Goal: Find specific page/section: Find specific page/section

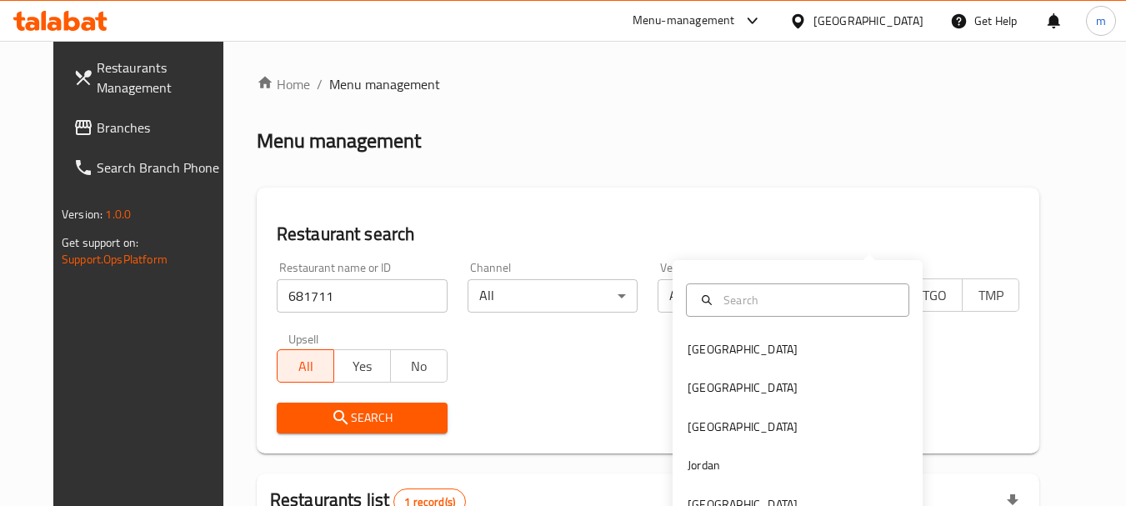
scroll to position [217, 0]
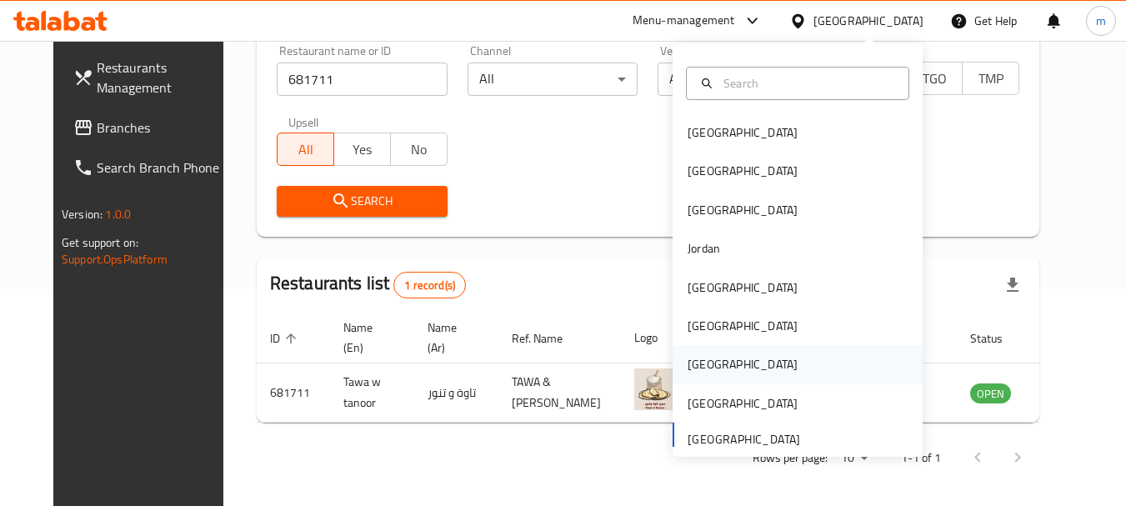
click at [688, 362] on div "[GEOGRAPHIC_DATA]" at bounding box center [743, 364] width 110 height 18
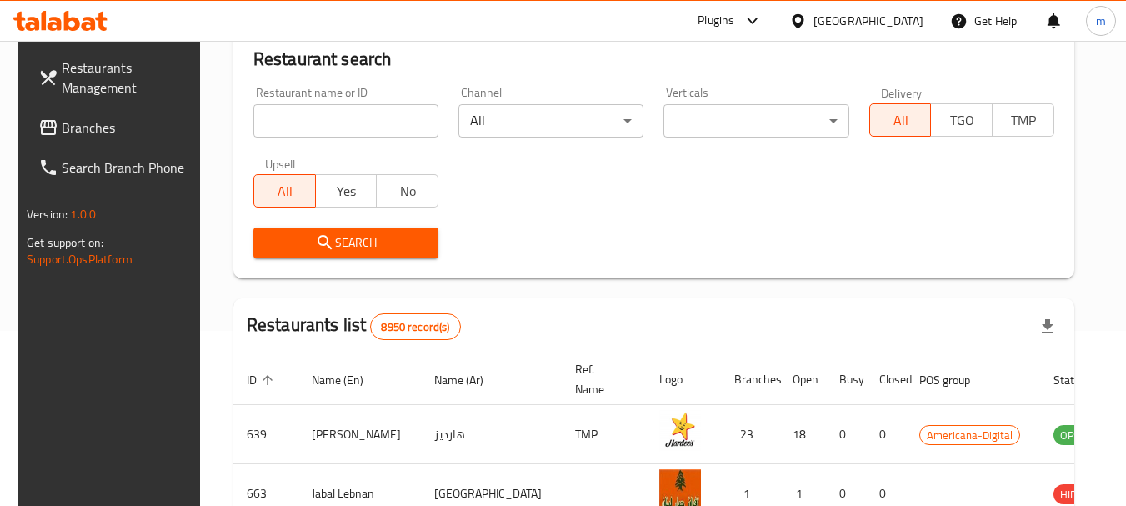
scroll to position [217, 0]
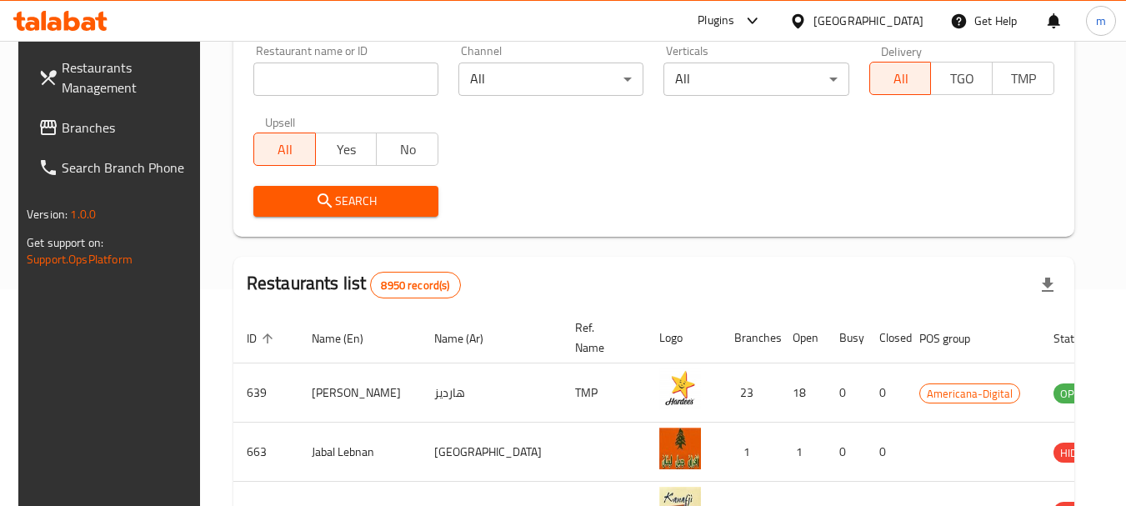
click at [68, 124] on span "Branches" at bounding box center [128, 128] width 132 height 20
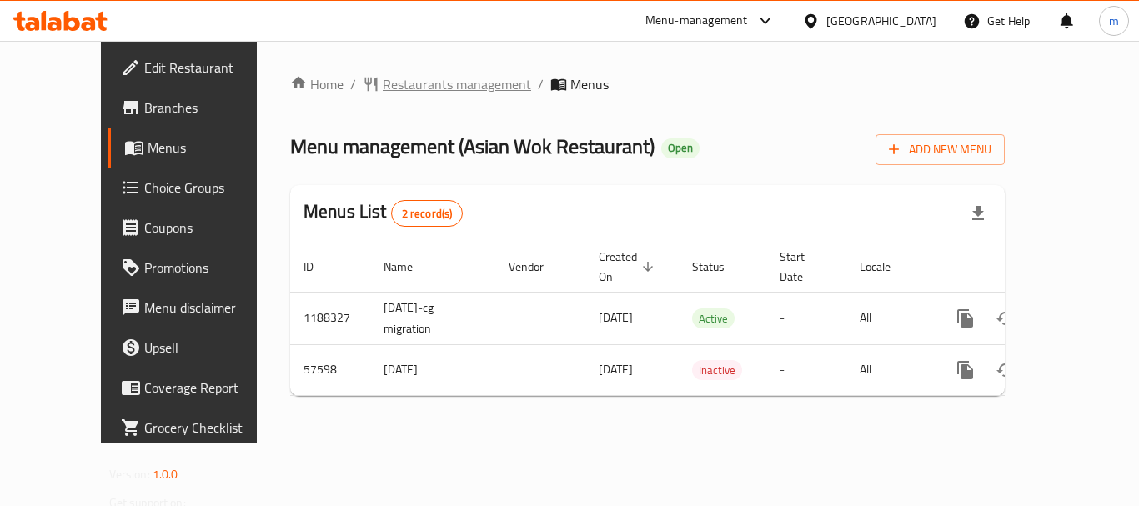
click at [383, 90] on span "Restaurants management" at bounding box center [457, 84] width 148 height 20
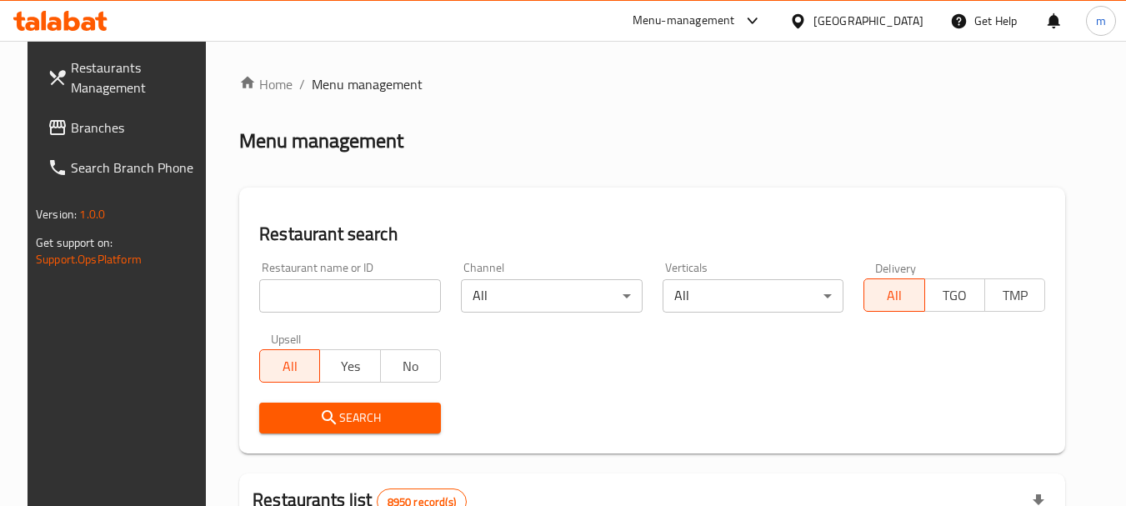
click at [323, 291] on input "search" at bounding box center [350, 295] width 182 height 33
paste input "28059"
type input "28059"
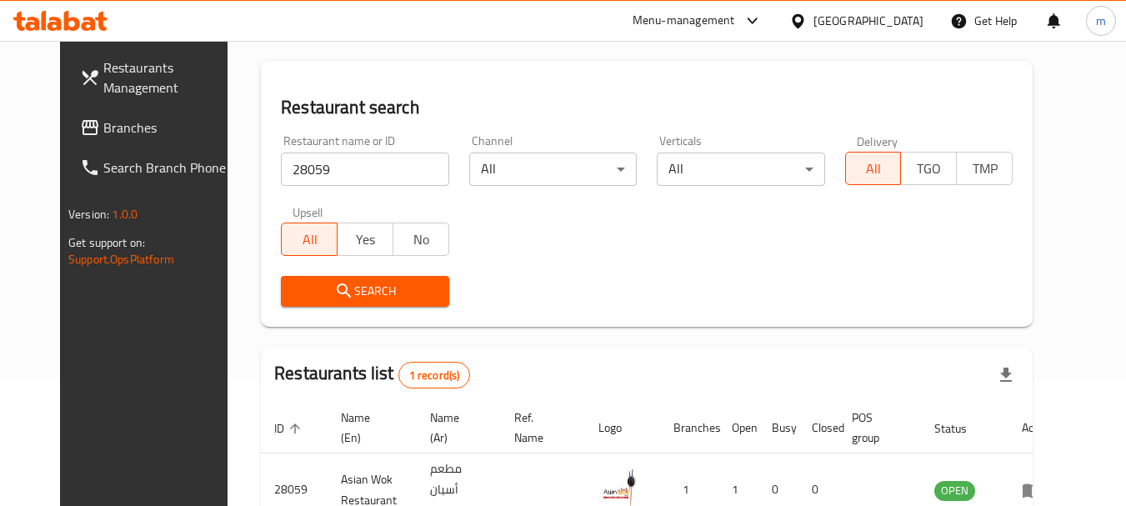
scroll to position [223, 0]
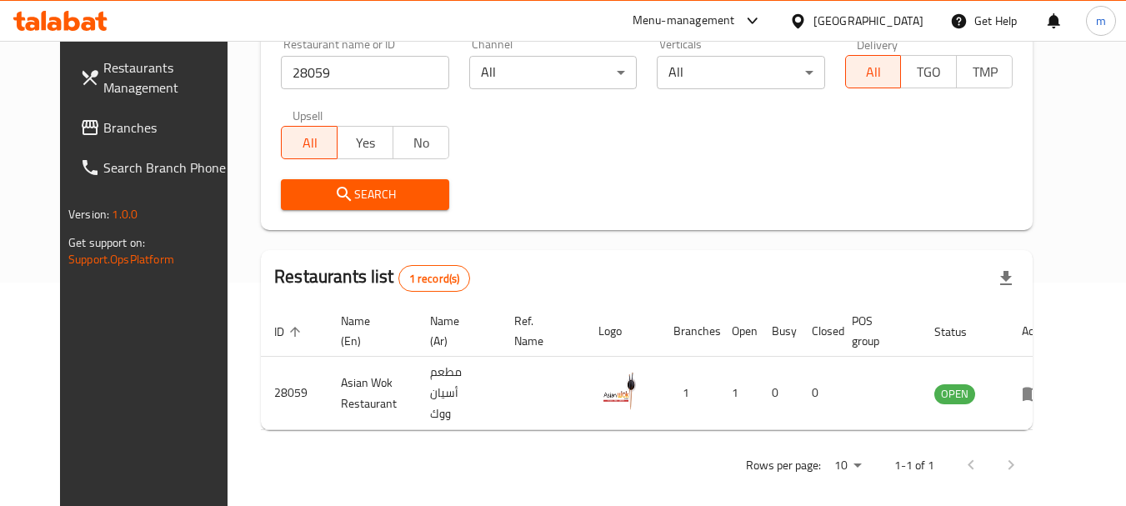
click at [804, 20] on icon at bounding box center [798, 20] width 12 height 14
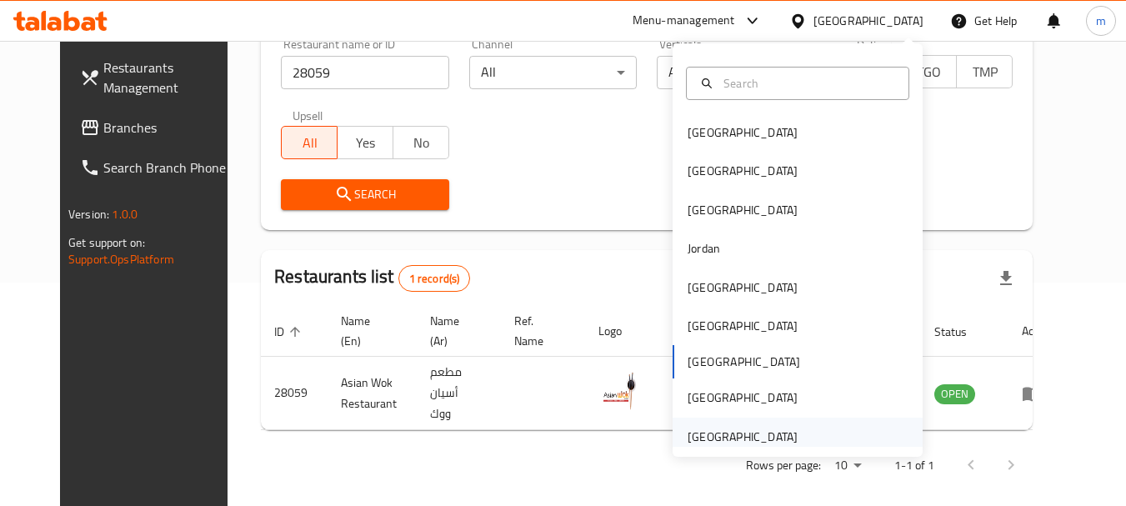
click at [744, 440] on div "[GEOGRAPHIC_DATA]" at bounding box center [743, 437] width 110 height 18
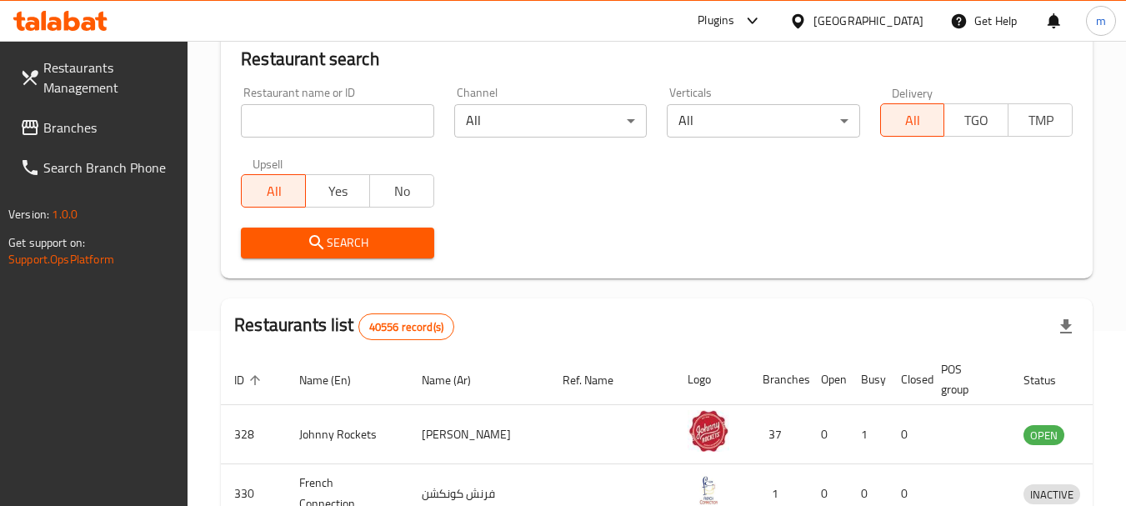
scroll to position [223, 0]
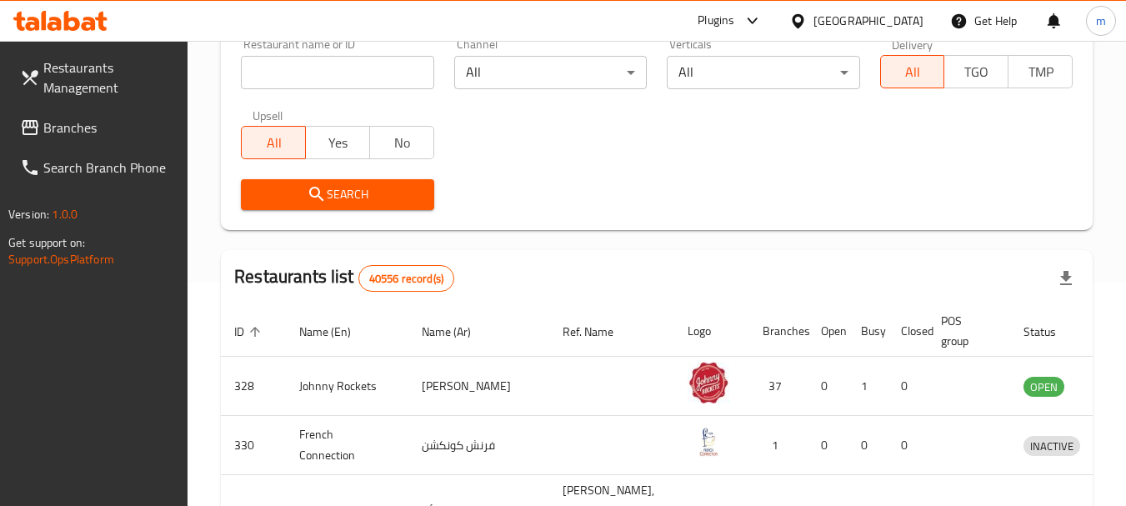
click at [64, 125] on span "Branches" at bounding box center [109, 128] width 132 height 20
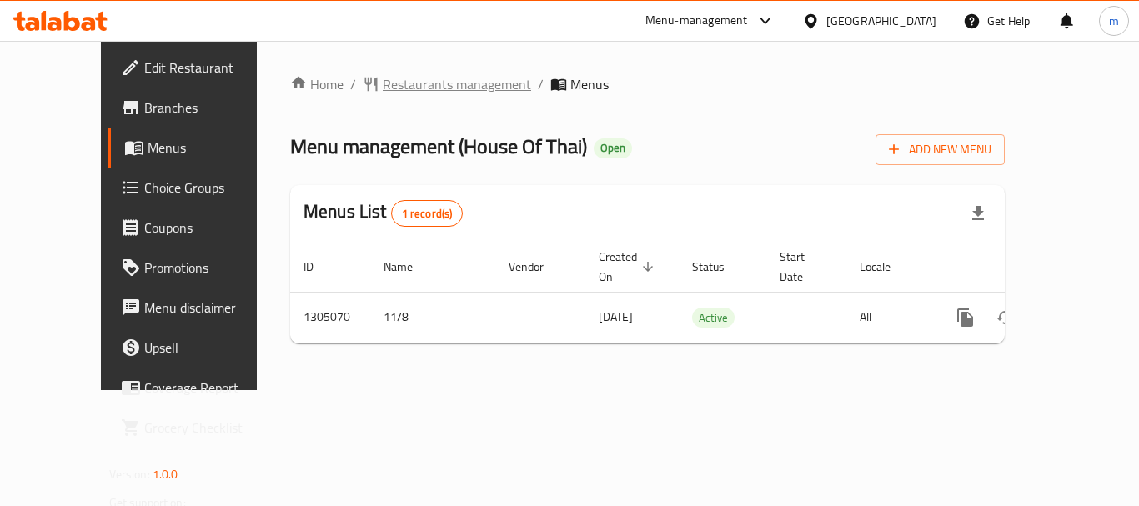
click at [408, 85] on span "Restaurants management" at bounding box center [457, 84] width 148 height 20
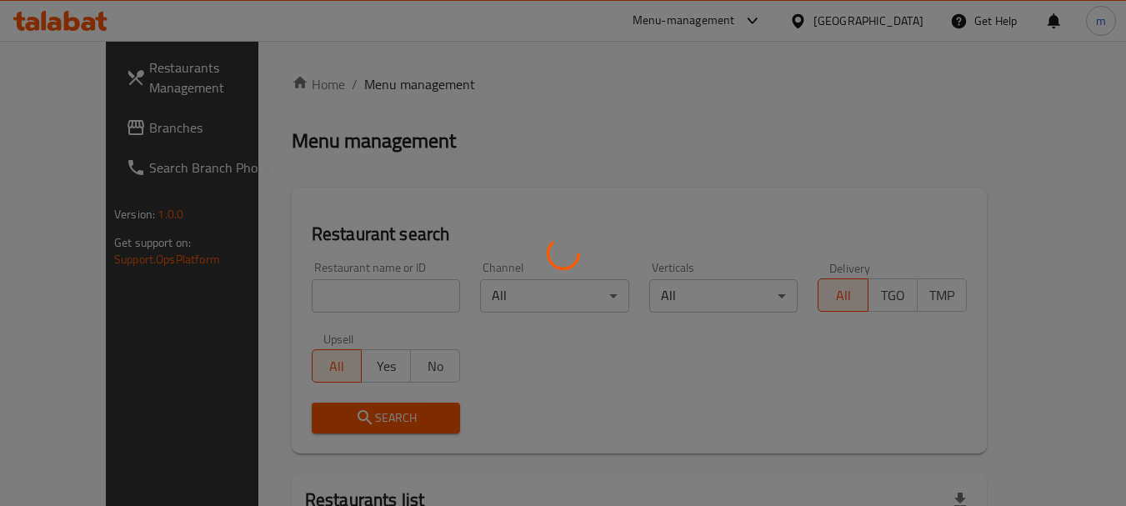
click at [311, 278] on div at bounding box center [563, 253] width 1126 height 506
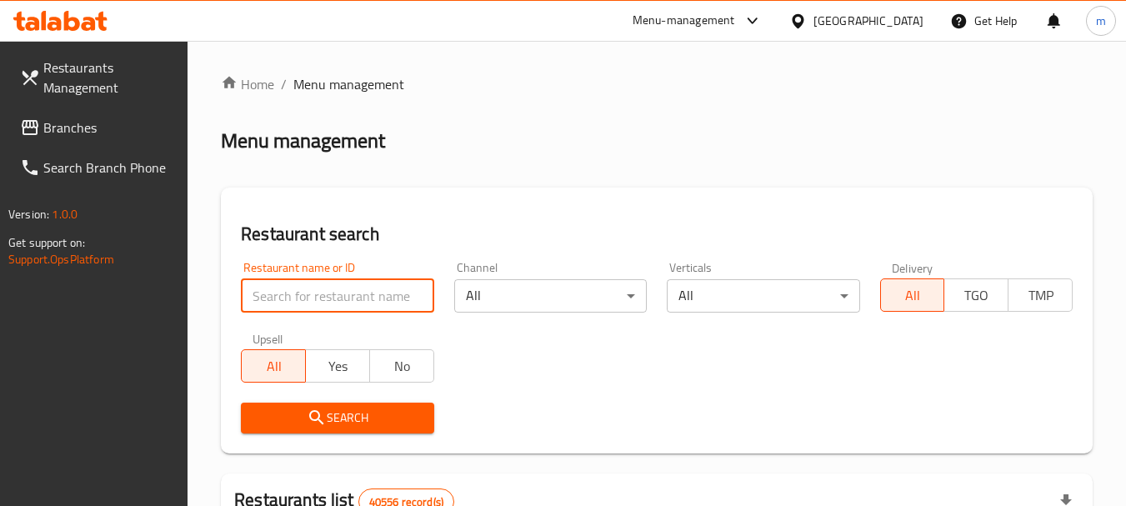
click at [308, 290] on input "search" at bounding box center [337, 295] width 193 height 33
paste input "703527"
type input "703527"
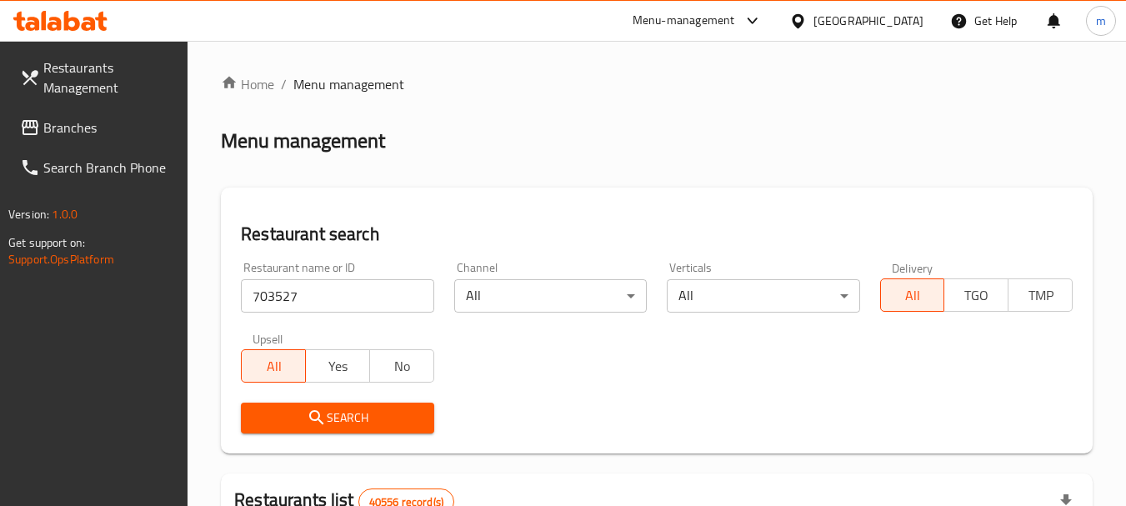
click at [362, 427] on span "Search" at bounding box center [337, 418] width 166 height 21
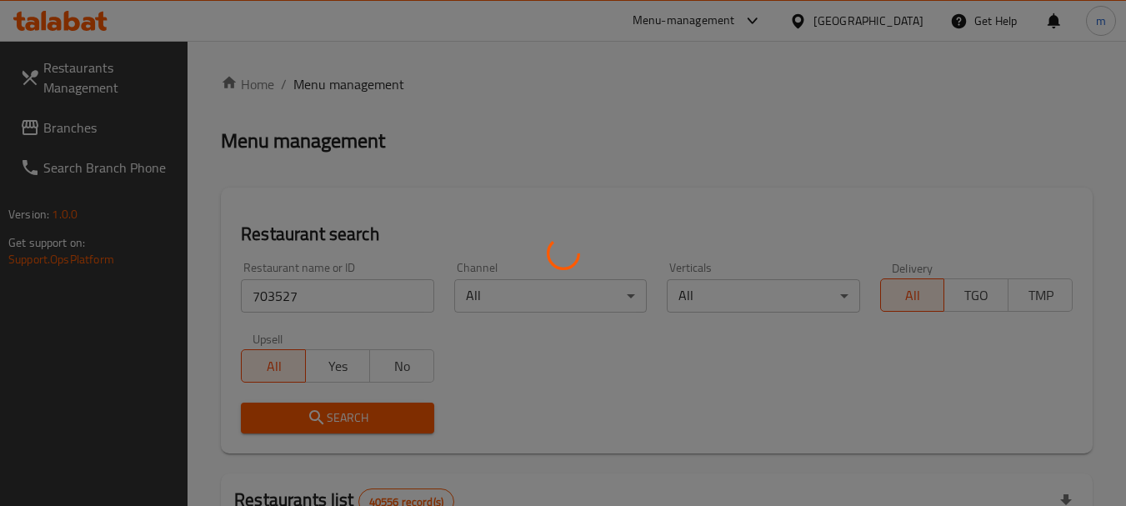
scroll to position [223, 0]
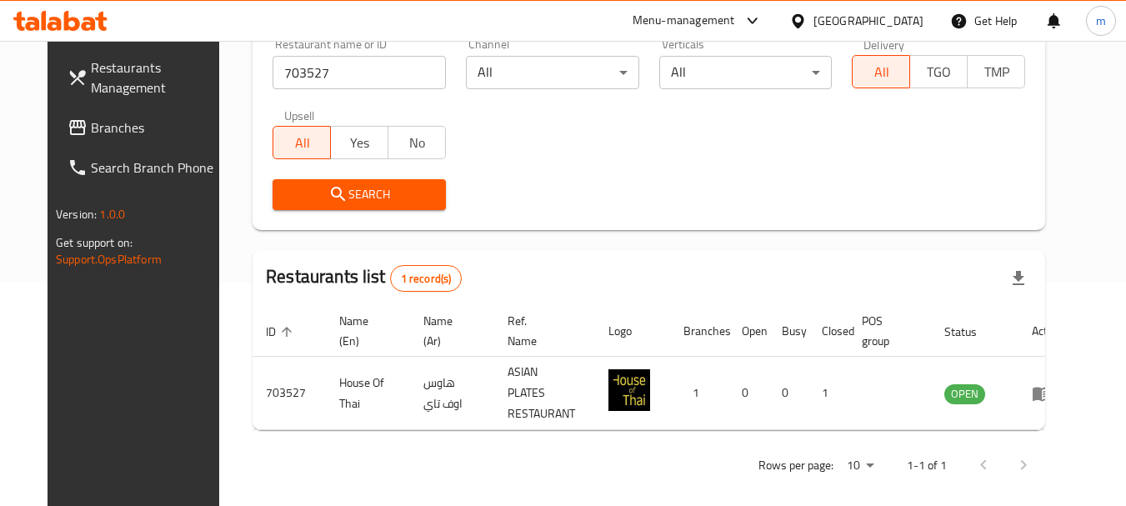
click at [809, 19] on div at bounding box center [801, 21] width 24 height 18
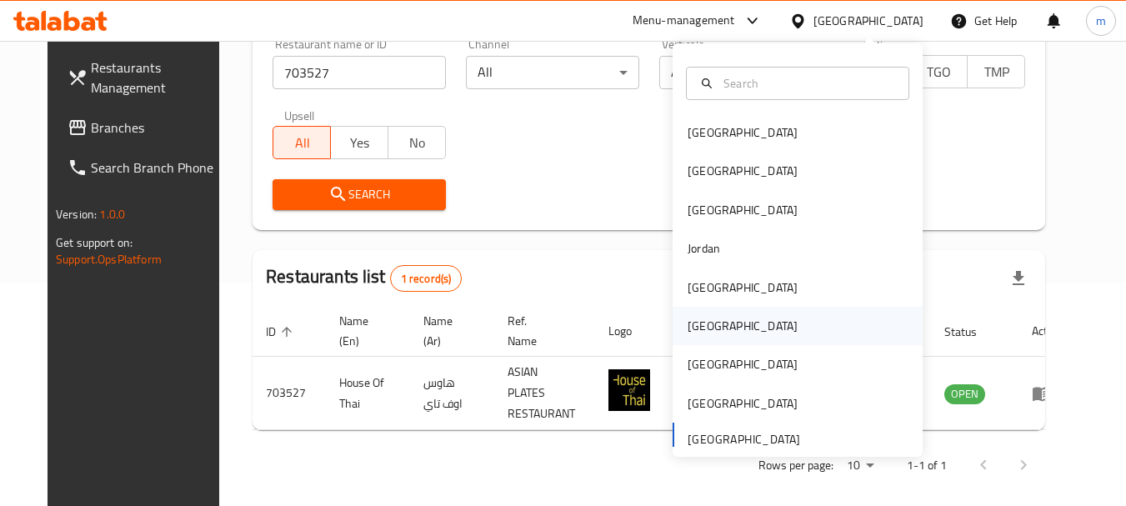
click at [690, 328] on div "[GEOGRAPHIC_DATA]" at bounding box center [743, 326] width 110 height 18
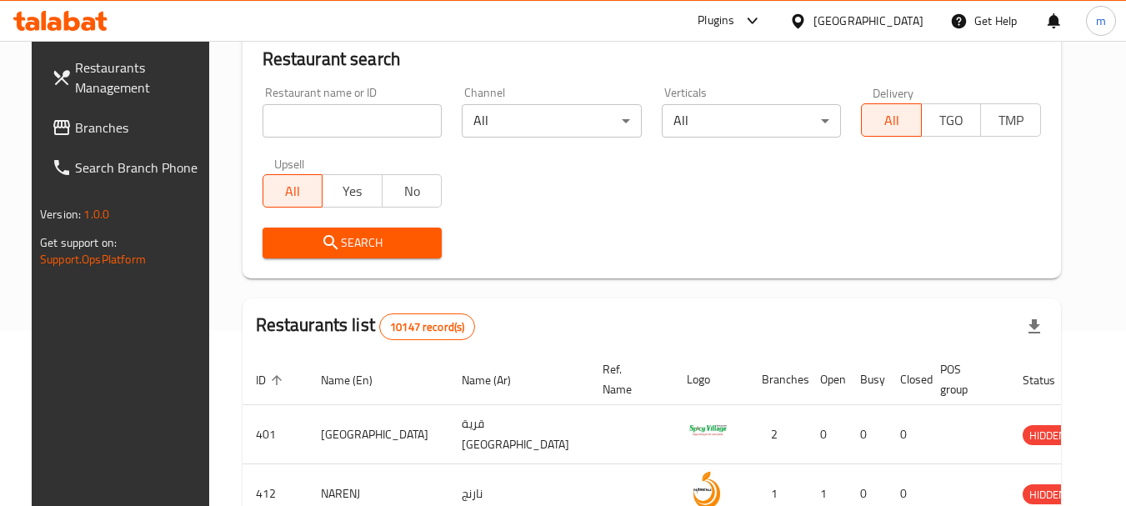
scroll to position [223, 0]
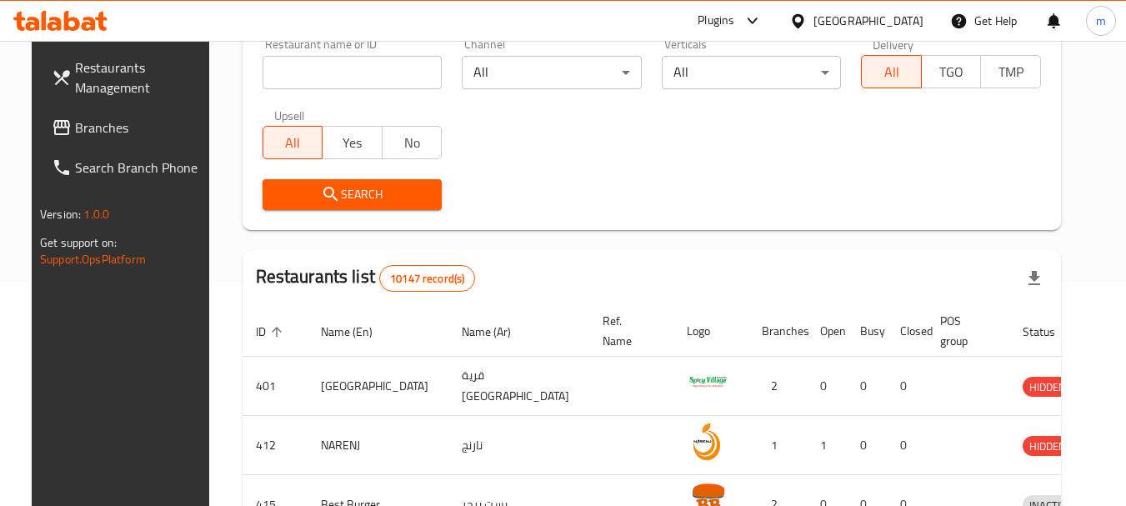
click at [86, 125] on span "Branches" at bounding box center [141, 128] width 132 height 20
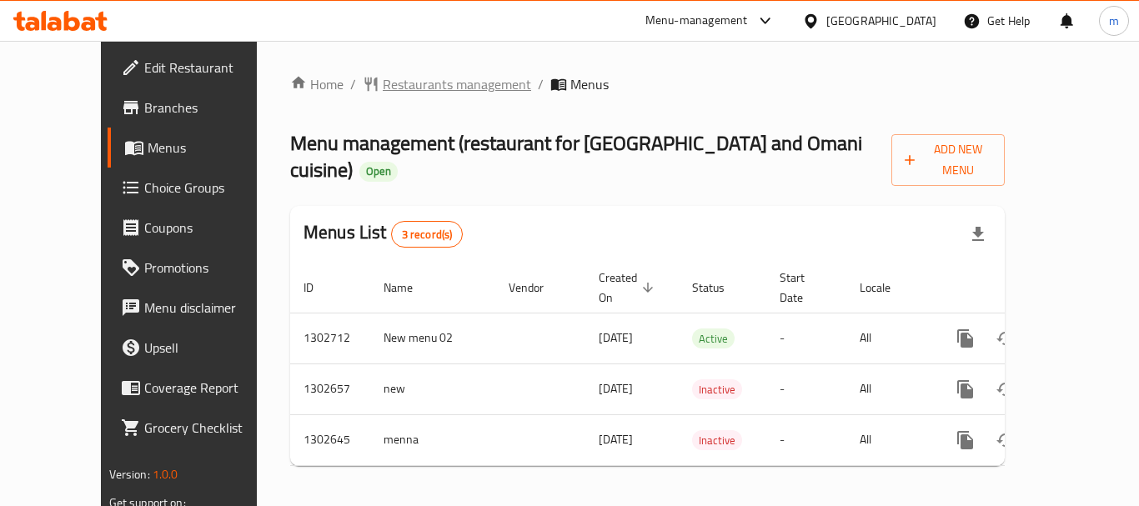
click at [403, 88] on span "Restaurants management" at bounding box center [457, 84] width 148 height 20
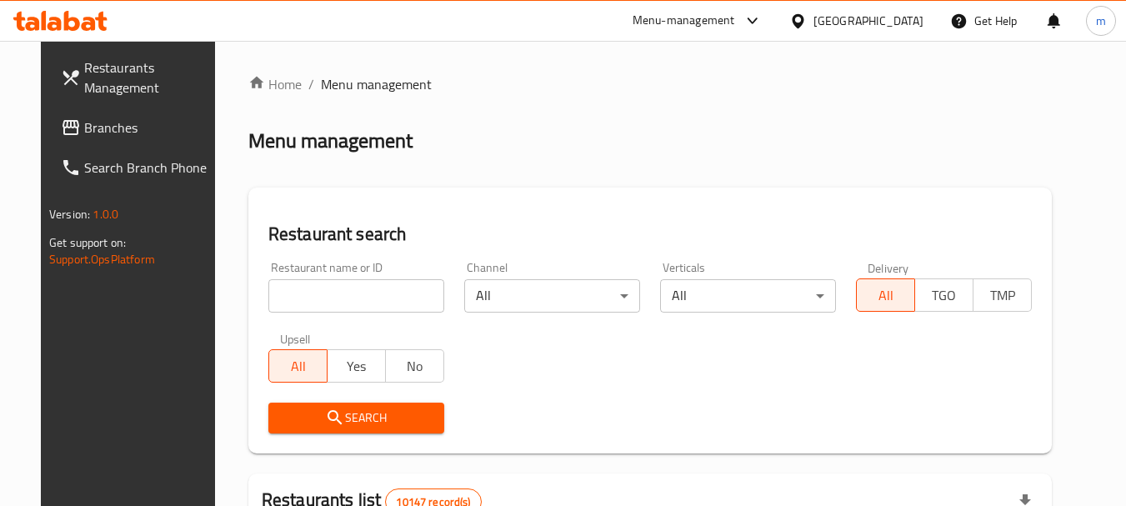
click at [314, 314] on div at bounding box center [563, 253] width 1126 height 506
click at [295, 305] on input "search" at bounding box center [356, 295] width 176 height 33
paste input "702502"
type input "702502"
click at [318, 406] on button "Search" at bounding box center [356, 418] width 176 height 31
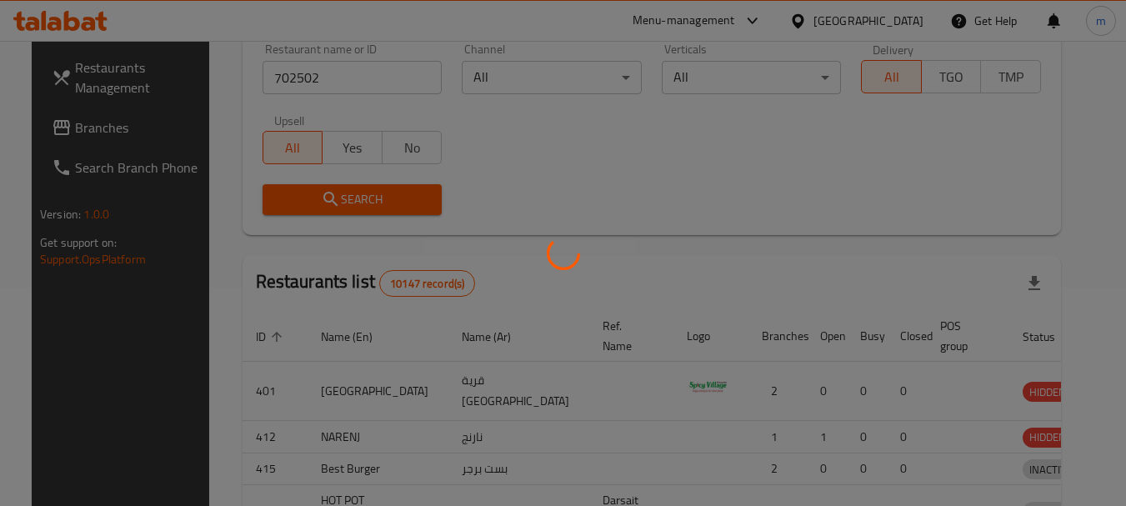
scroll to position [250, 0]
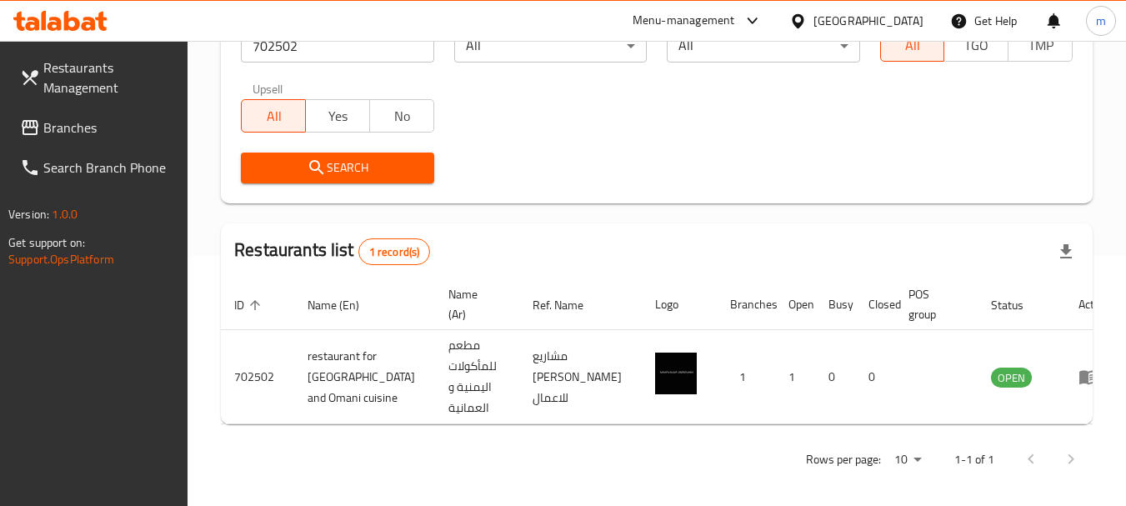
click at [807, 18] on icon at bounding box center [798, 22] width 18 height 18
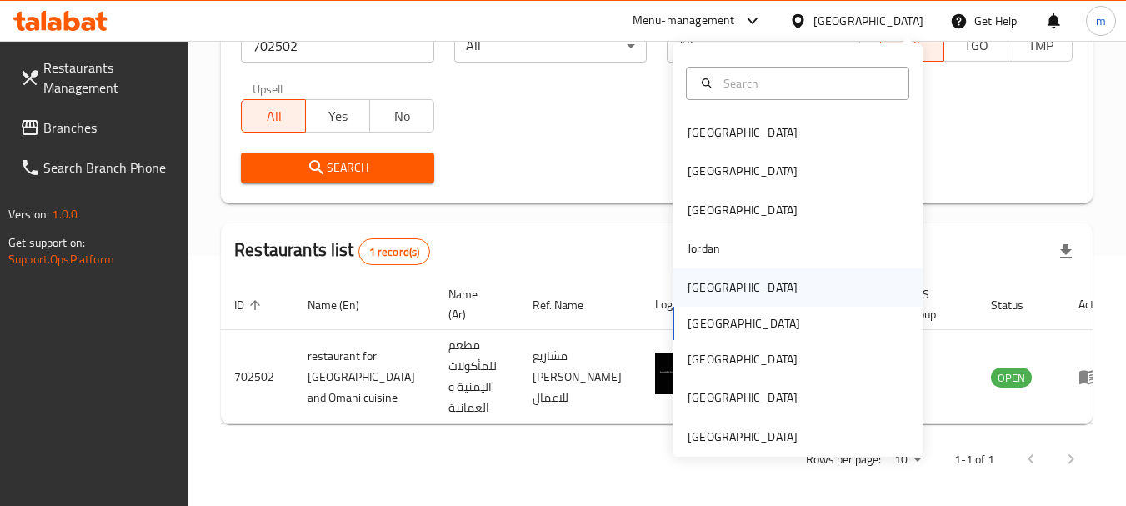
click at [688, 278] on div "[GEOGRAPHIC_DATA]" at bounding box center [743, 287] width 110 height 18
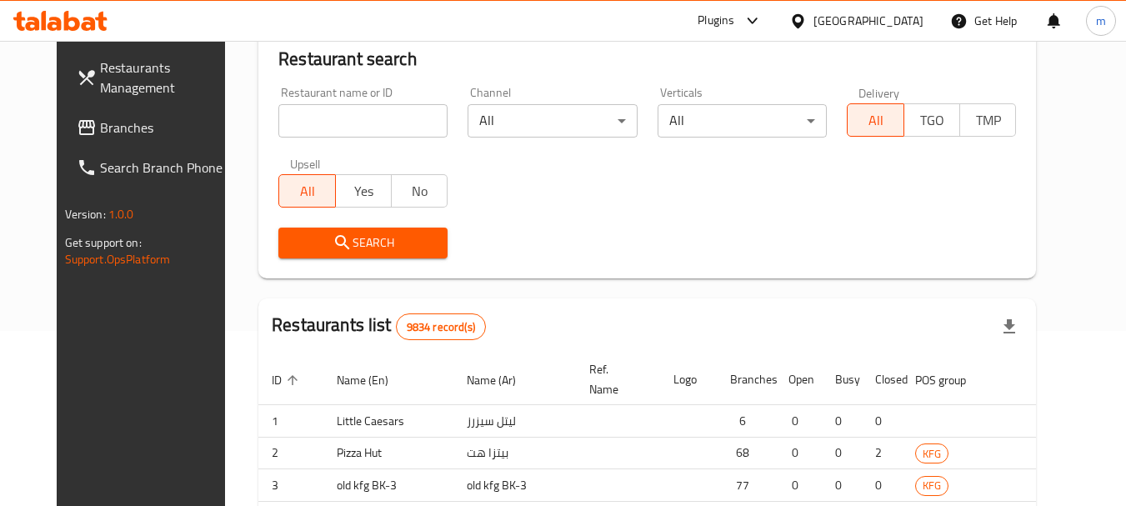
scroll to position [250, 0]
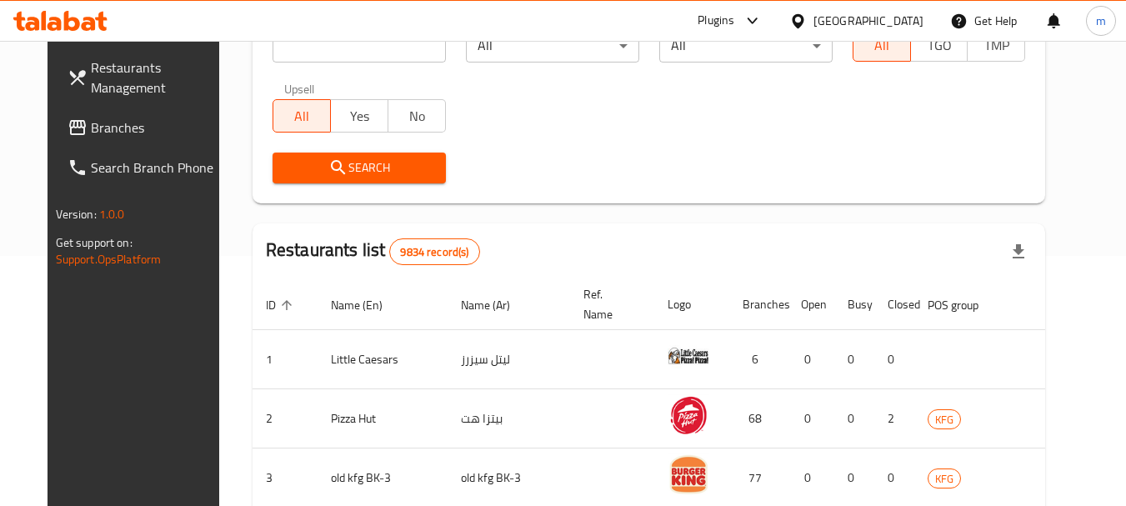
click at [91, 138] on span "Branches" at bounding box center [157, 128] width 132 height 20
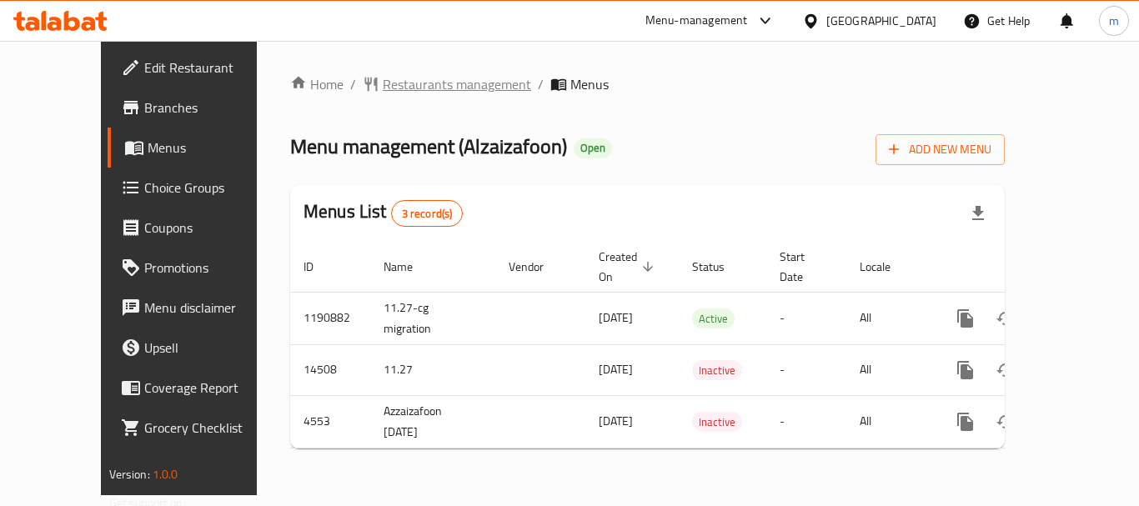
click at [383, 80] on span "Restaurants management" at bounding box center [457, 84] width 148 height 20
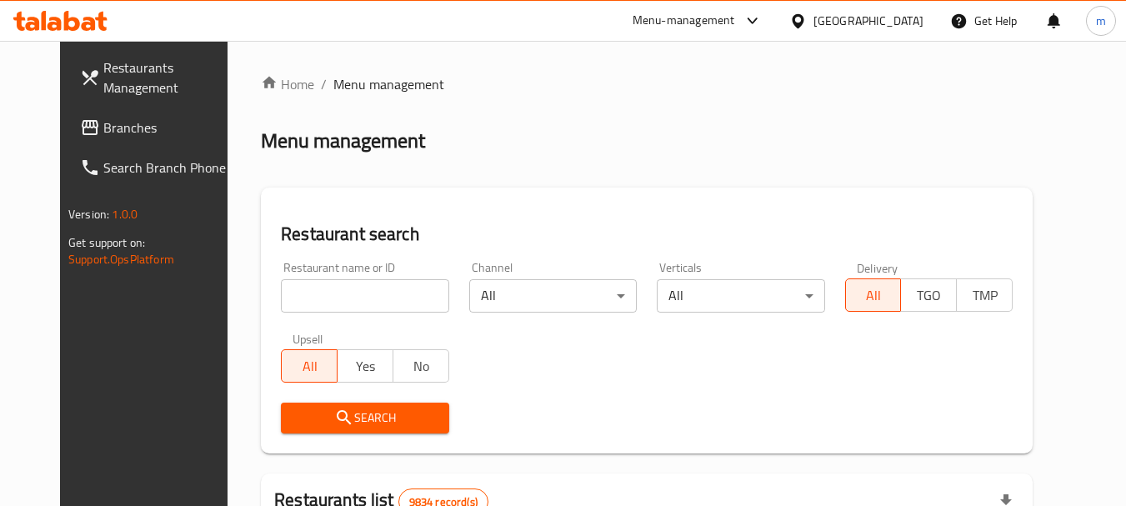
click at [311, 300] on div at bounding box center [563, 253] width 1126 height 506
click at [311, 300] on input "search" at bounding box center [365, 295] width 168 height 33
paste input "2880"
type input "2880"
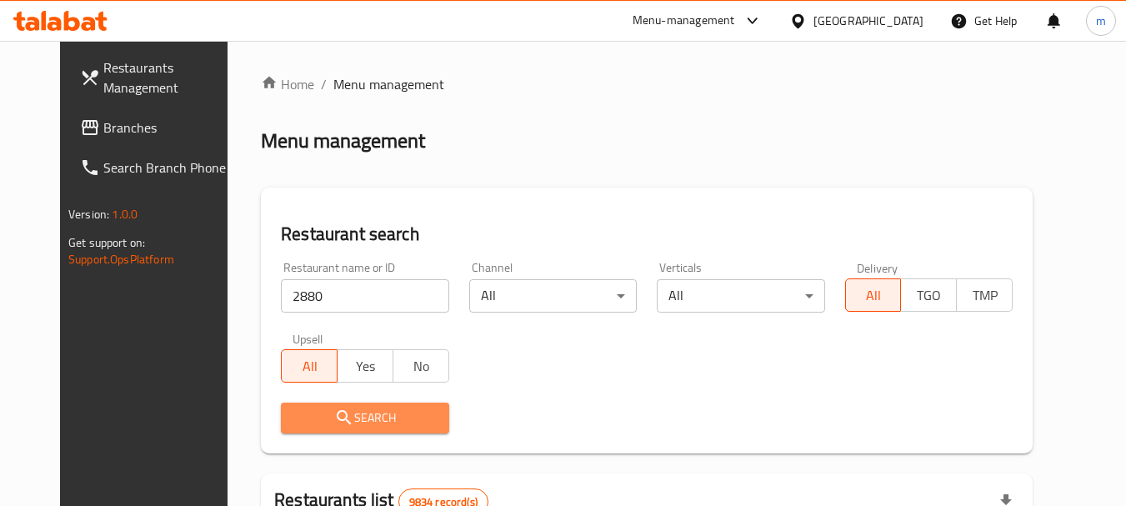
click at [343, 408] on span "Search" at bounding box center [364, 418] width 141 height 21
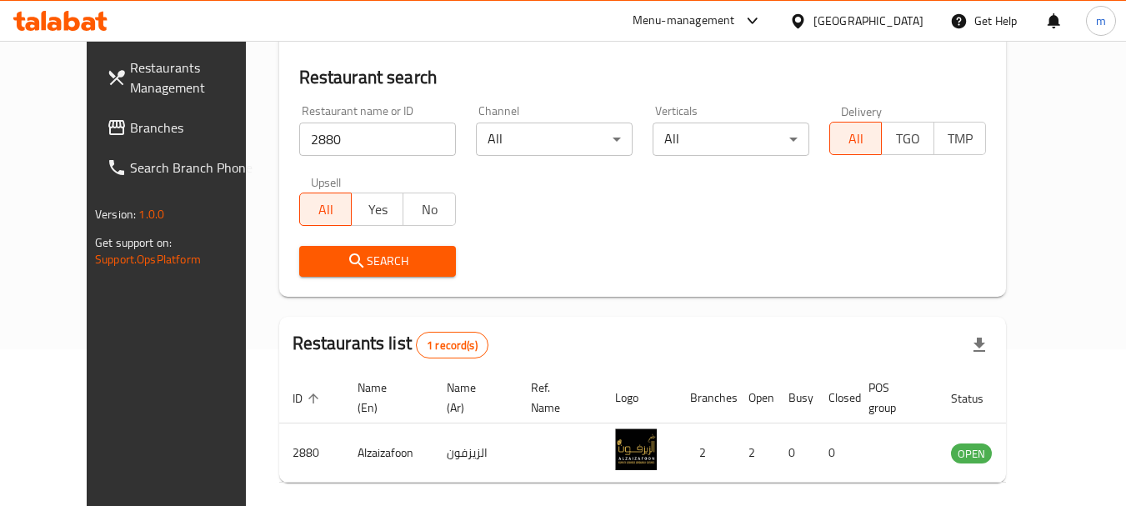
scroll to position [167, 0]
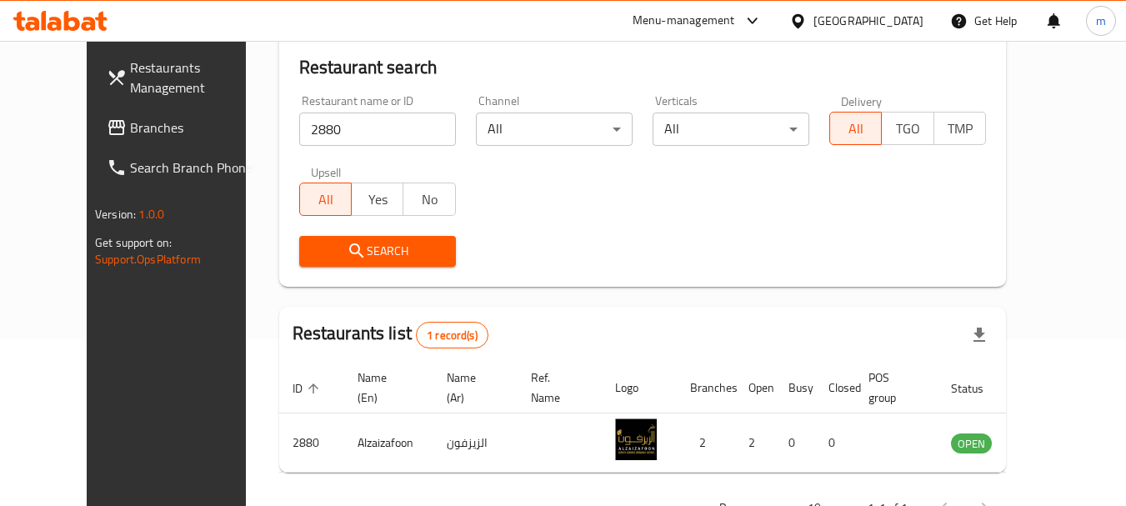
drag, startPoint x: 874, startPoint y: 23, endPoint x: 886, endPoint y: 38, distance: 19.5
click at [804, 23] on icon at bounding box center [798, 20] width 12 height 14
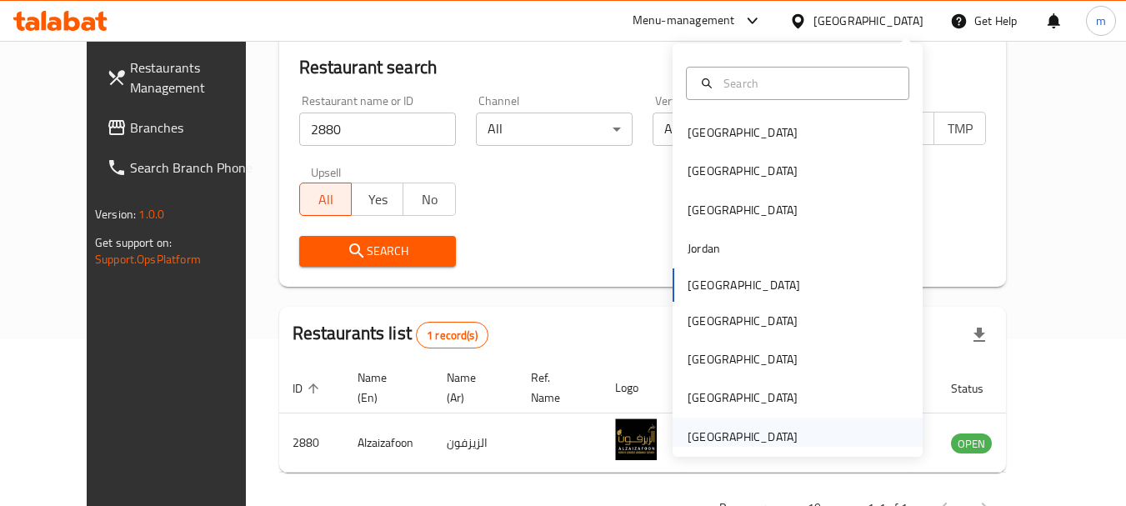
click at [745, 434] on div "[GEOGRAPHIC_DATA]" at bounding box center [743, 437] width 110 height 18
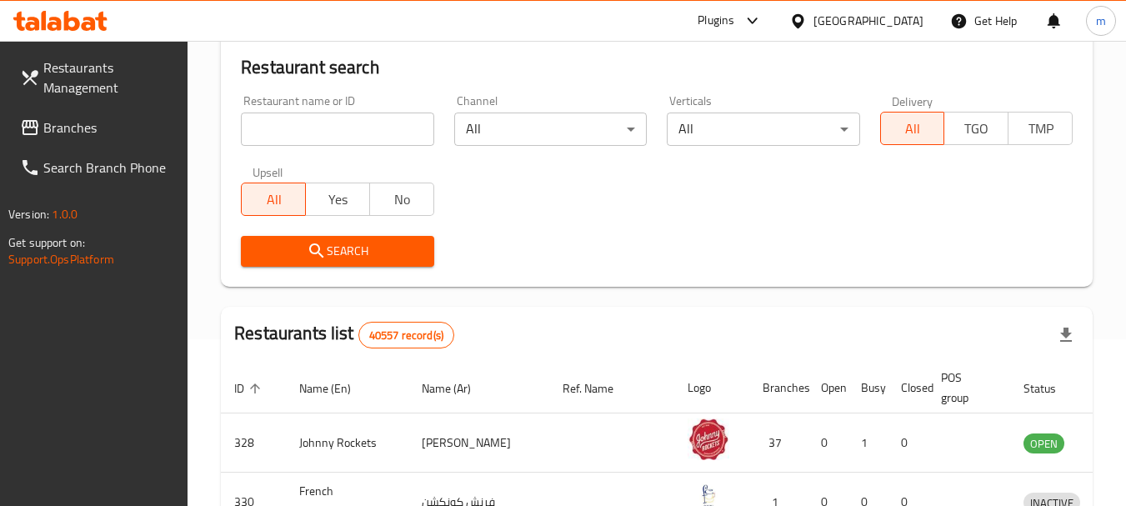
click at [76, 143] on link "Branches" at bounding box center [98, 128] width 182 height 40
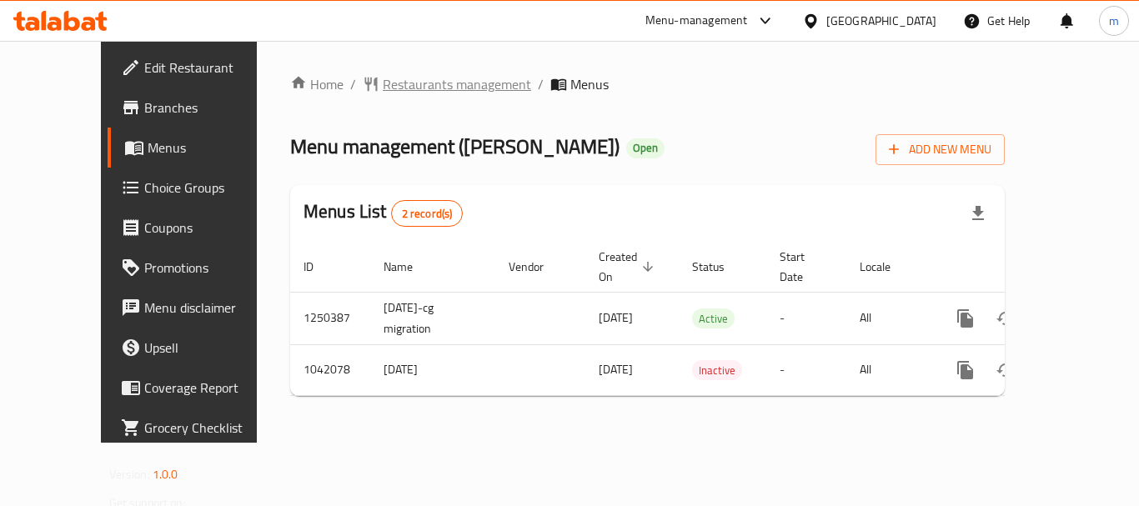
click at [418, 88] on span "Restaurants management" at bounding box center [457, 84] width 148 height 20
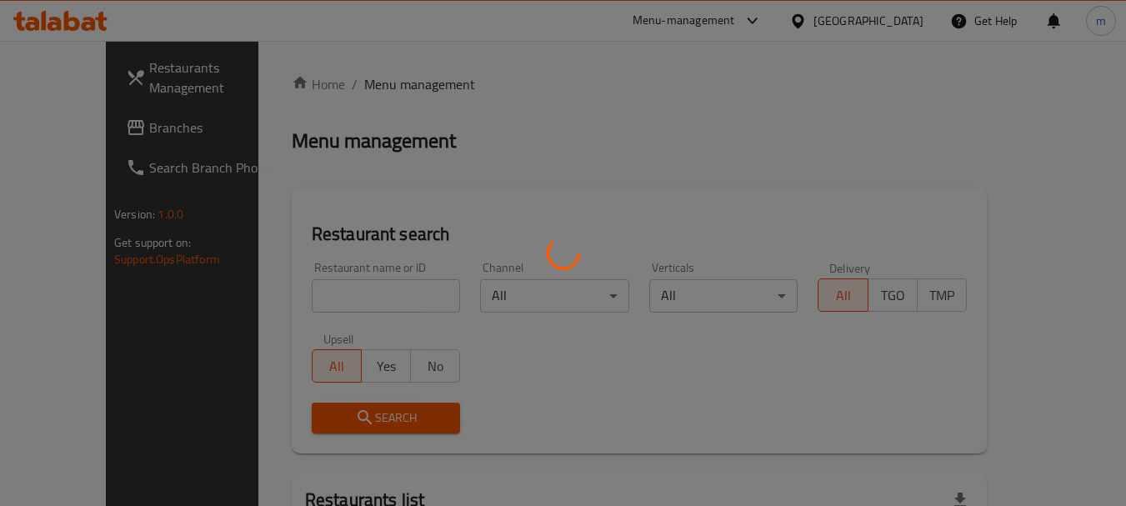
click at [335, 297] on div at bounding box center [563, 253] width 1126 height 506
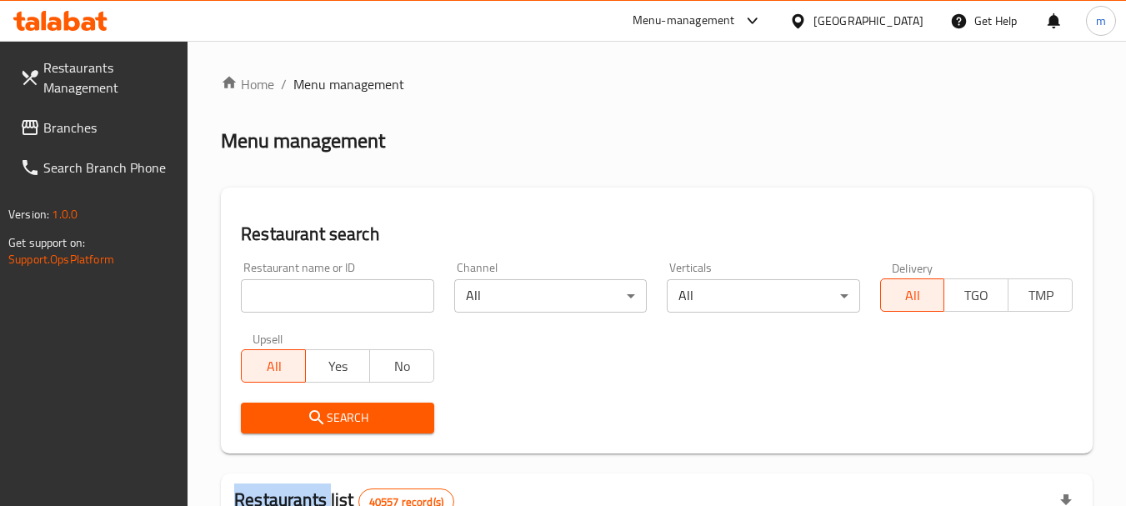
click at [335, 297] on div at bounding box center [563, 253] width 1126 height 506
click at [335, 297] on input "search" at bounding box center [337, 295] width 193 height 33
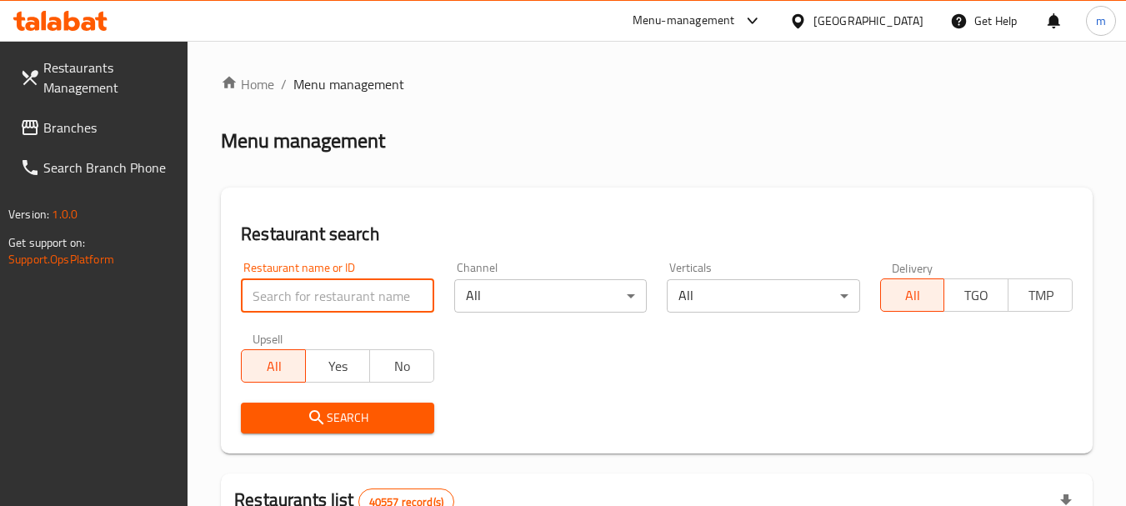
drag, startPoint x: 335, startPoint y: 297, endPoint x: 335, endPoint y: 285, distance: 11.7
click at [335, 298] on input "search" at bounding box center [337, 295] width 193 height 33
paste input "662162"
type input "662162"
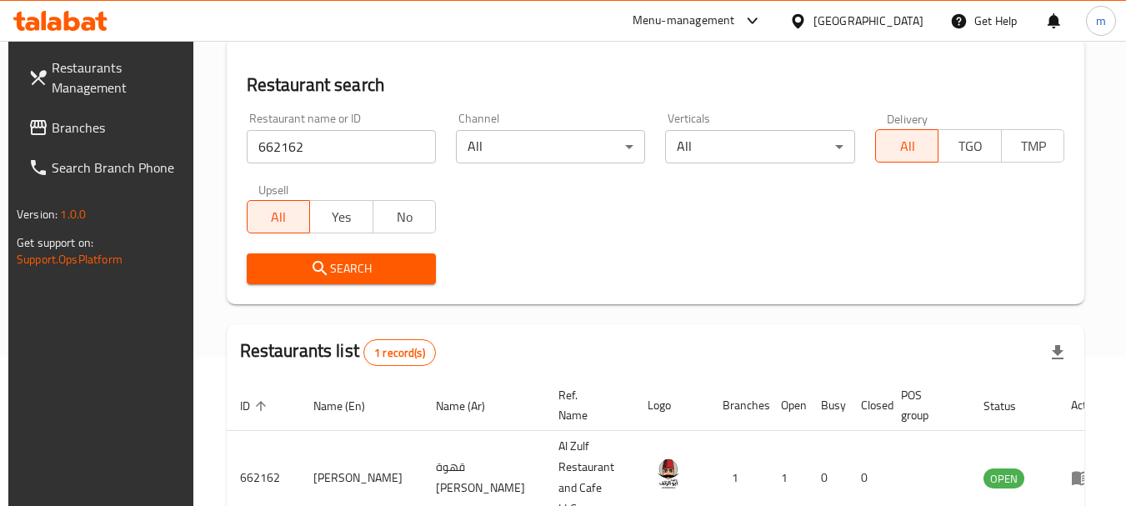
scroll to position [238, 0]
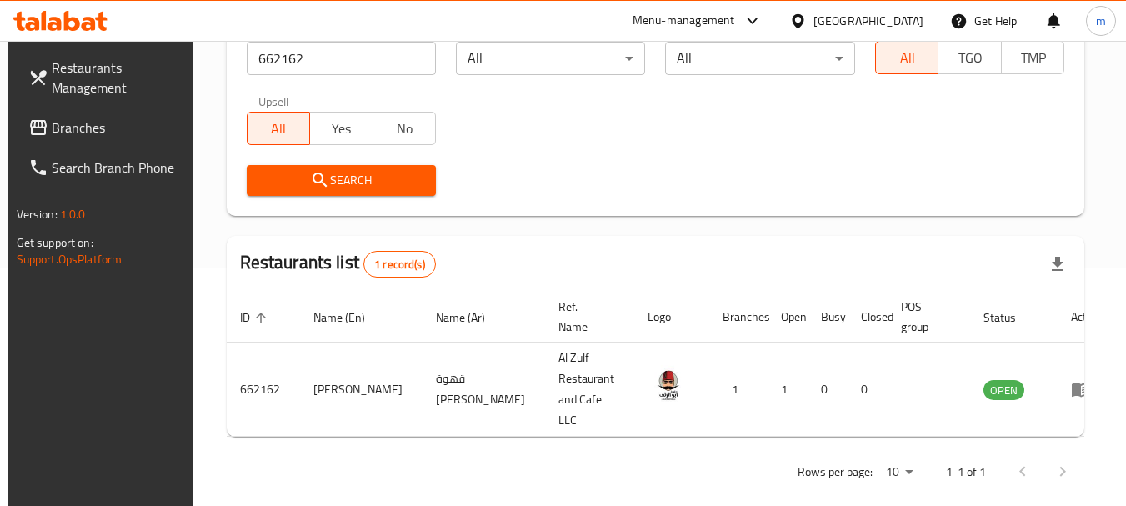
click at [799, 13] on icon at bounding box center [798, 22] width 18 height 18
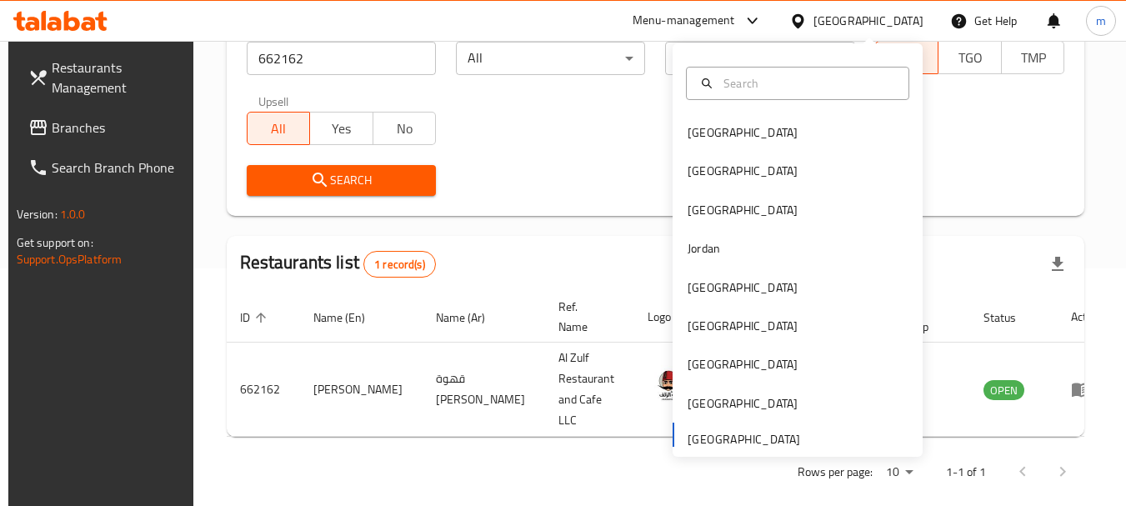
drag, startPoint x: 54, startPoint y: 132, endPoint x: 75, endPoint y: 135, distance: 21.1
click at [54, 131] on span "Branches" at bounding box center [118, 128] width 132 height 20
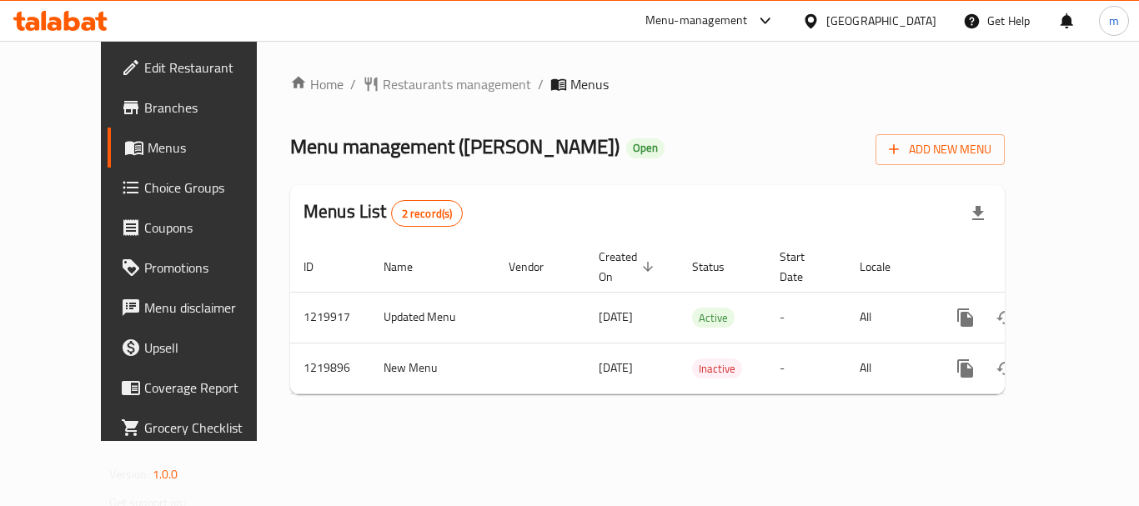
click at [382, 92] on div "Home / Restaurants management / Menus Menu management ( [PERSON_NAME] ) Open Ad…" at bounding box center [647, 240] width 714 height 333
click at [383, 81] on span "Restaurants management" at bounding box center [457, 84] width 148 height 20
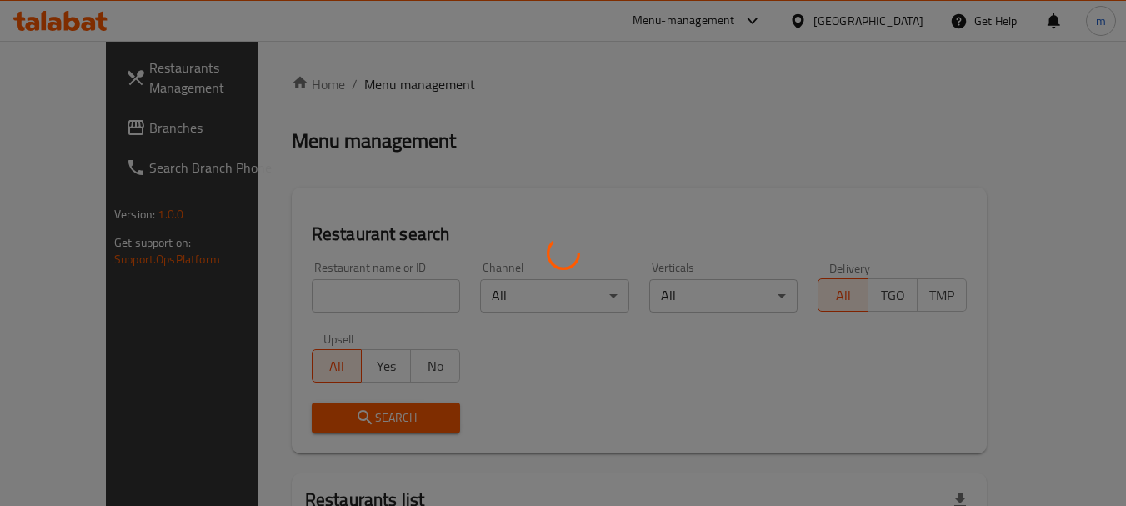
click at [279, 308] on div at bounding box center [563, 253] width 1126 height 506
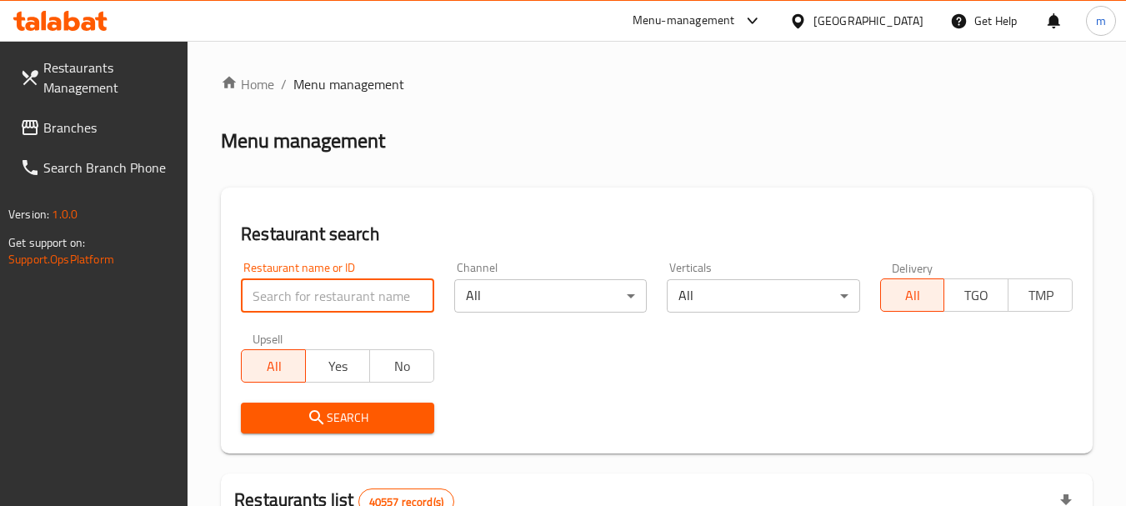
drag, startPoint x: 277, startPoint y: 302, endPoint x: 288, endPoint y: 292, distance: 15.4
click at [277, 302] on input "search" at bounding box center [337, 295] width 193 height 33
paste input "673135"
type input "673135"
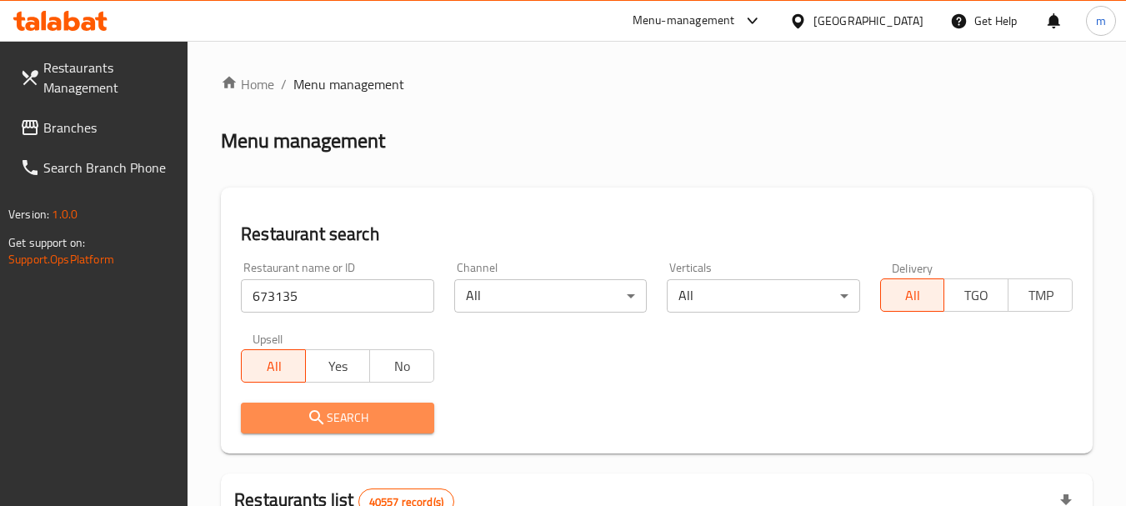
click at [351, 408] on span "Search" at bounding box center [337, 418] width 166 height 21
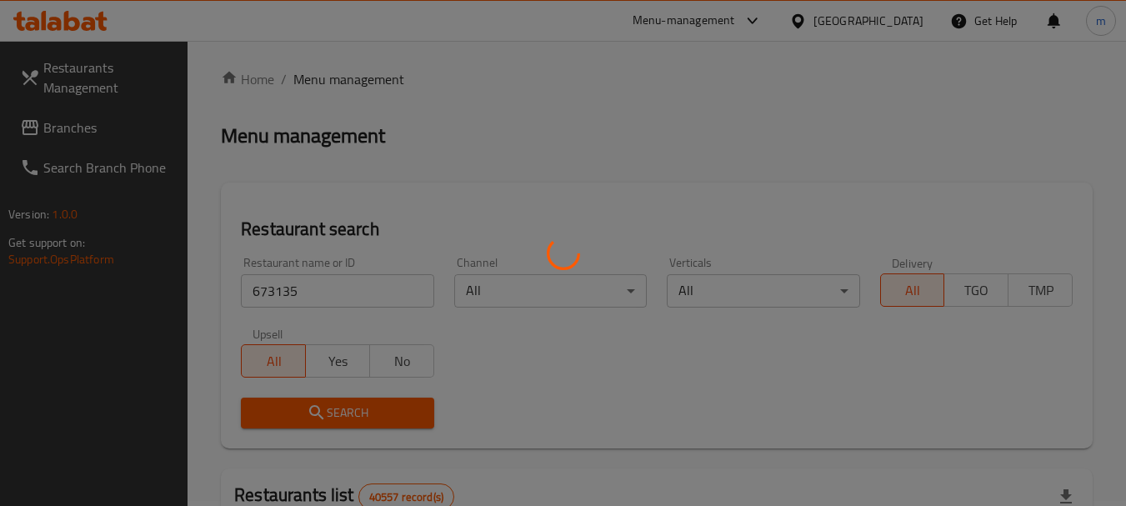
scroll to position [238, 0]
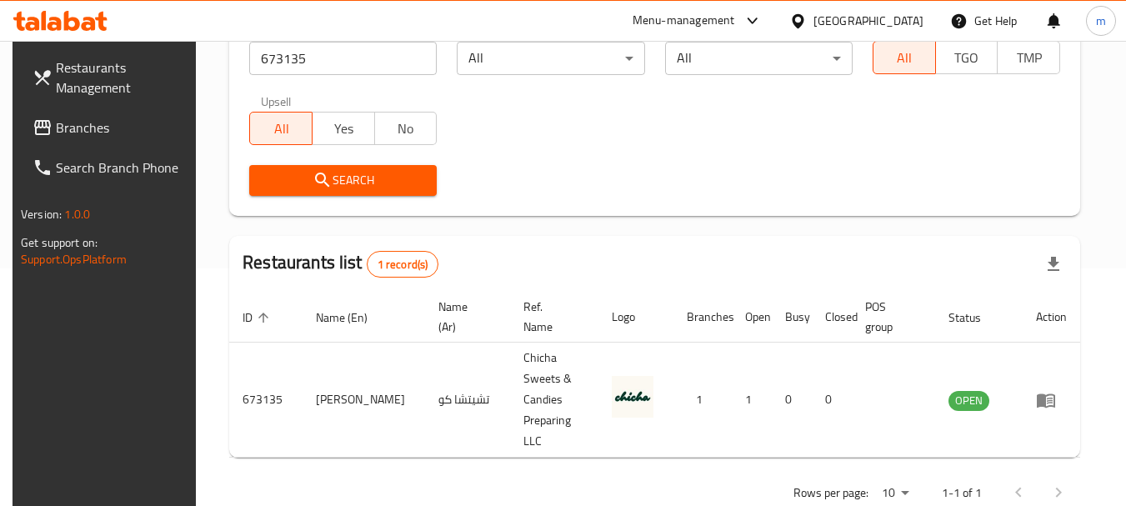
click at [799, 20] on icon at bounding box center [798, 22] width 18 height 18
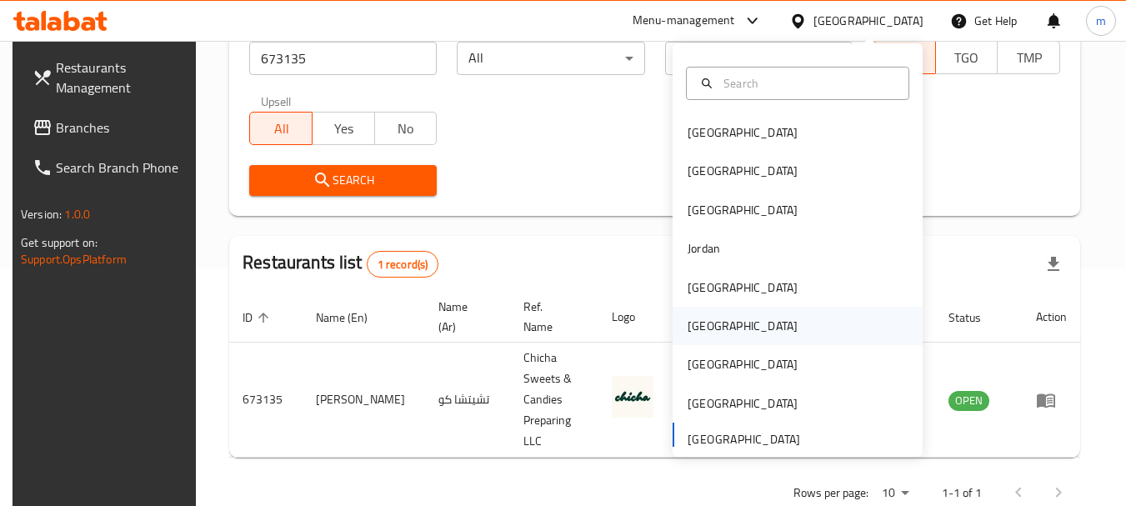
click at [688, 325] on div "[GEOGRAPHIC_DATA]" at bounding box center [743, 326] width 110 height 18
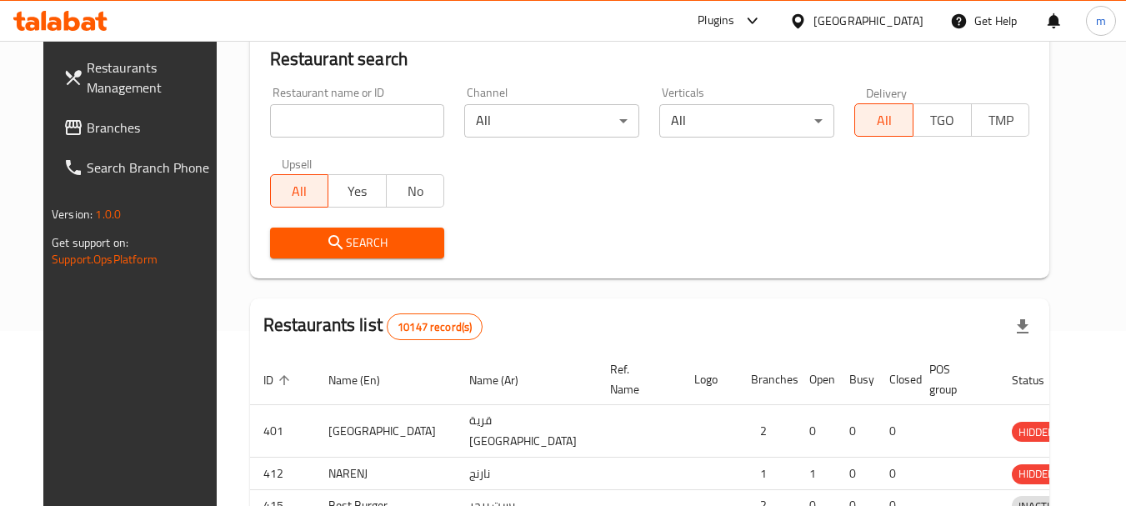
scroll to position [238, 0]
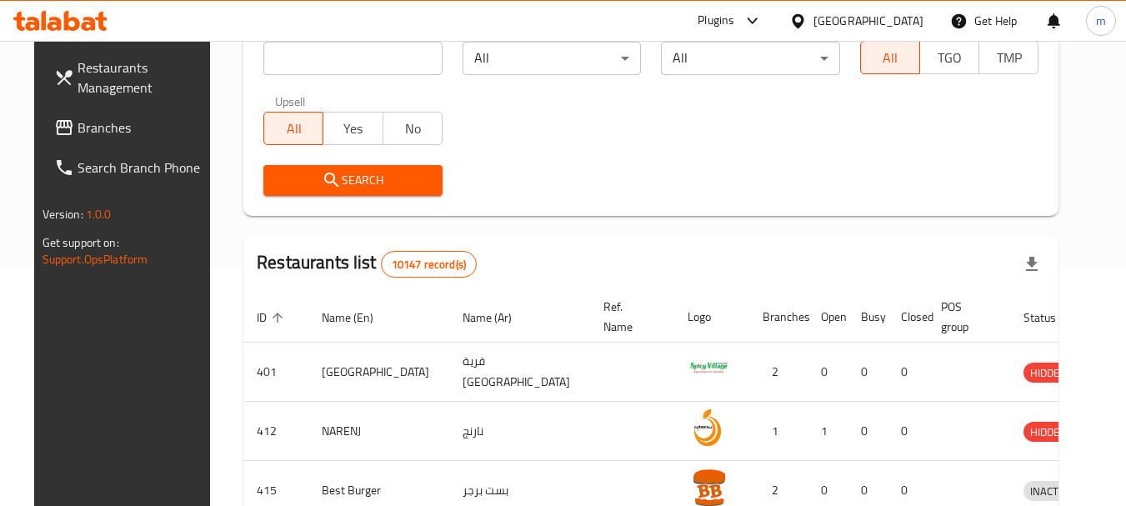
click at [804, 17] on icon at bounding box center [798, 20] width 12 height 14
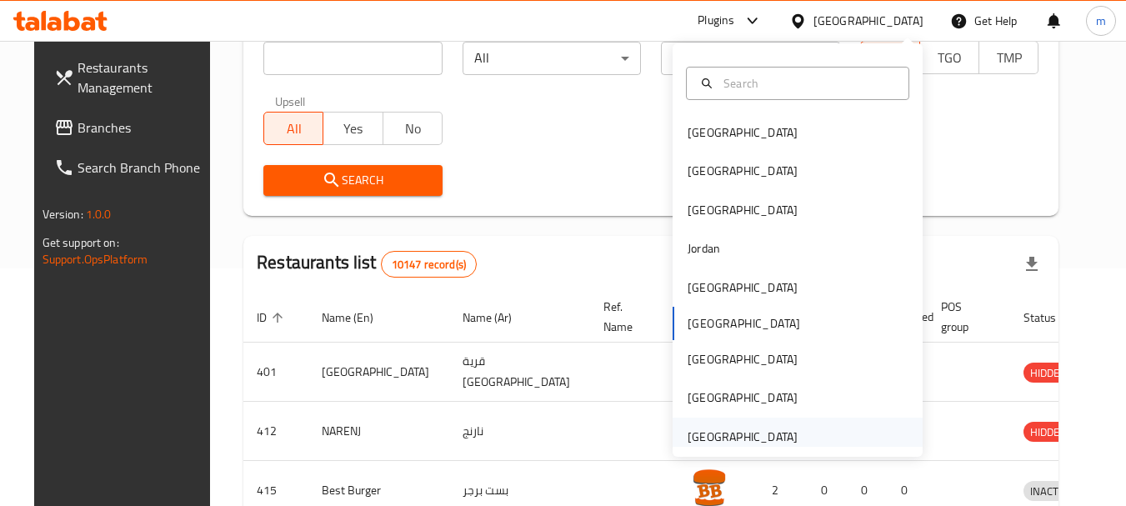
click at [699, 428] on div "United Arab Emirates" at bounding box center [743, 437] width 110 height 18
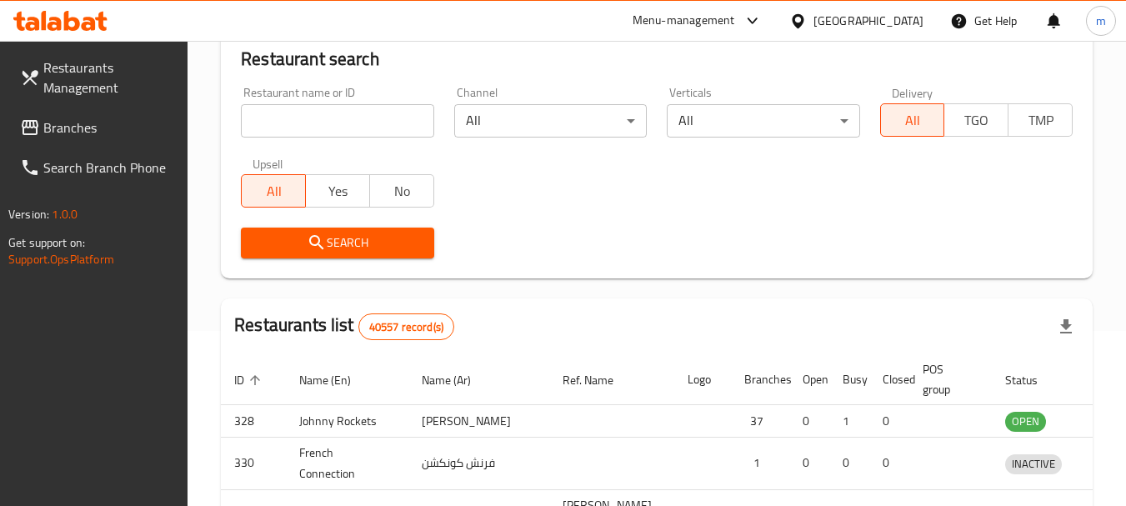
scroll to position [238, 0]
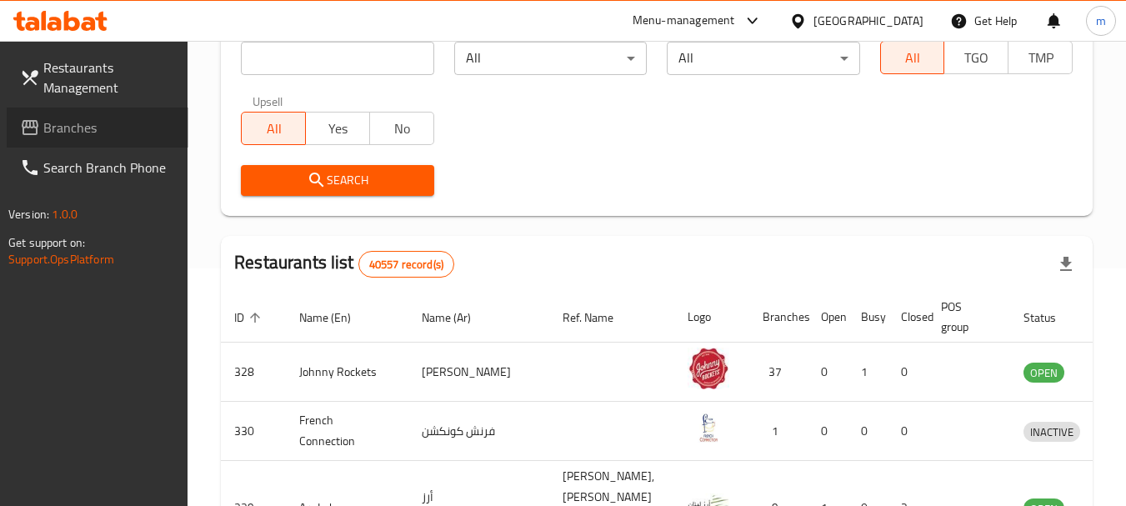
click at [47, 135] on span "Branches" at bounding box center [109, 128] width 132 height 20
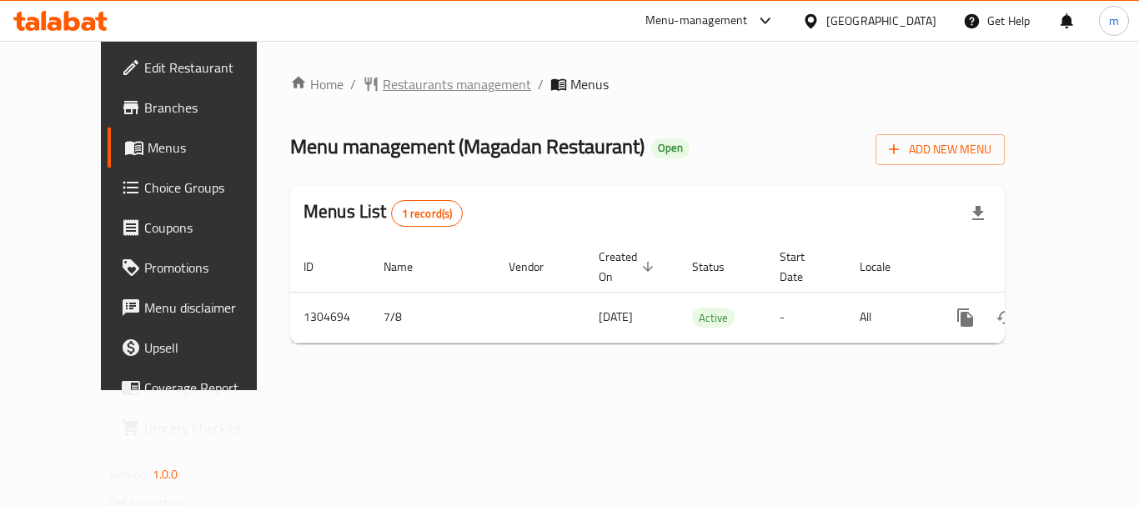
click at [388, 83] on span "Restaurants management" at bounding box center [457, 84] width 148 height 20
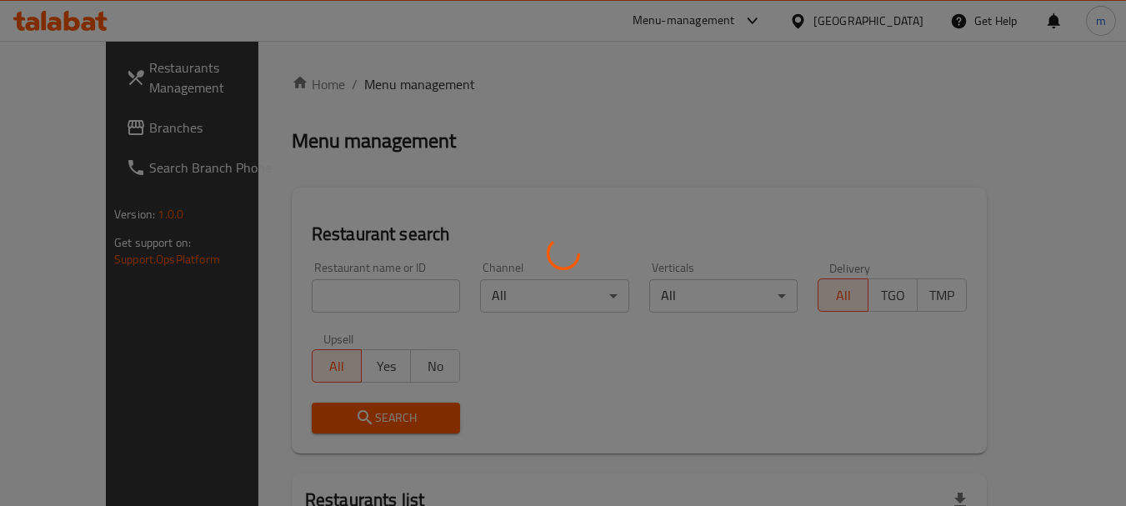
click at [306, 307] on div at bounding box center [563, 253] width 1126 height 506
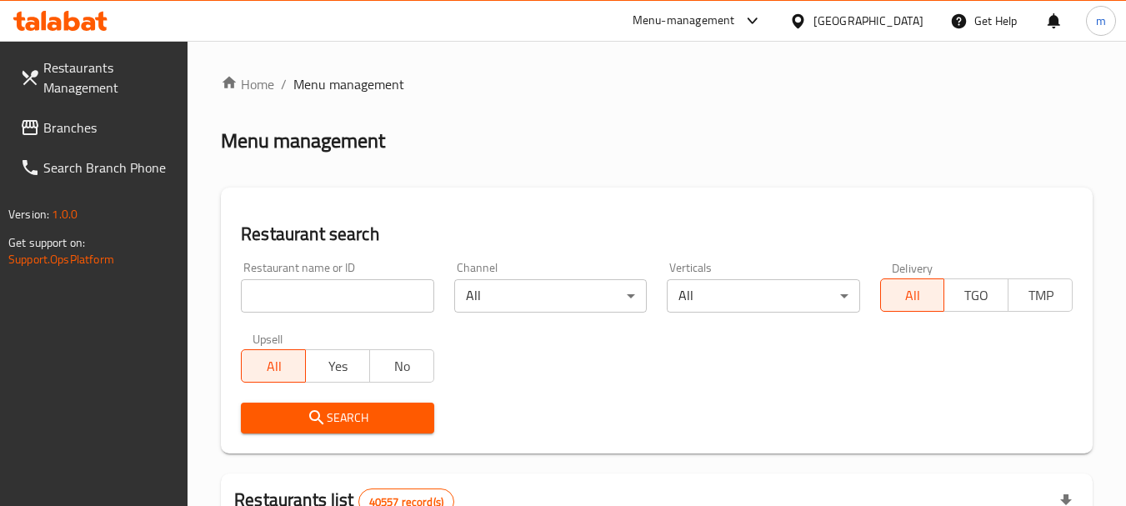
click at [301, 303] on input "search" at bounding box center [337, 295] width 193 height 33
paste input "703360"
type input "703360"
click at [333, 416] on span "Search" at bounding box center [337, 418] width 166 height 21
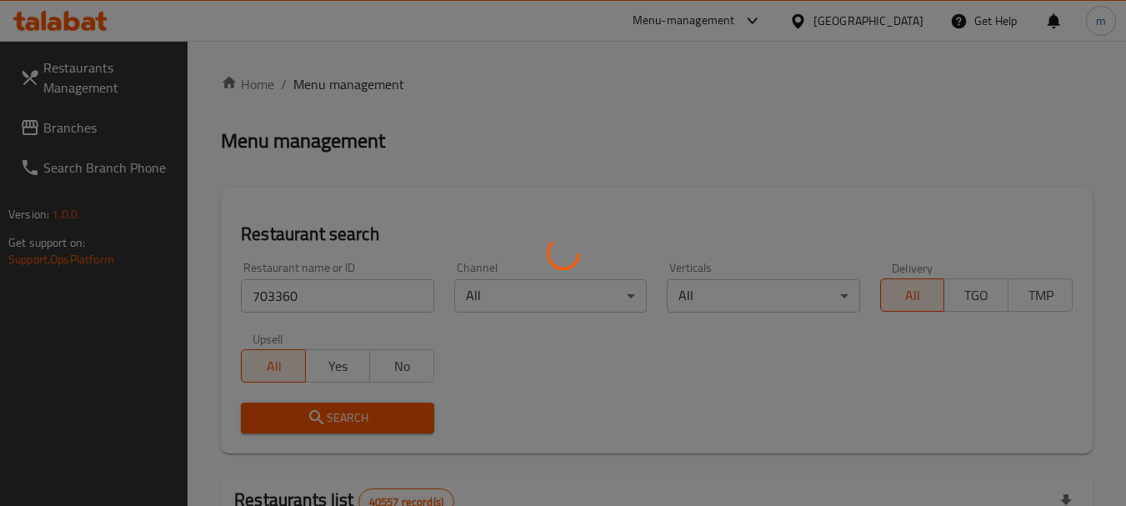
scroll to position [238, 0]
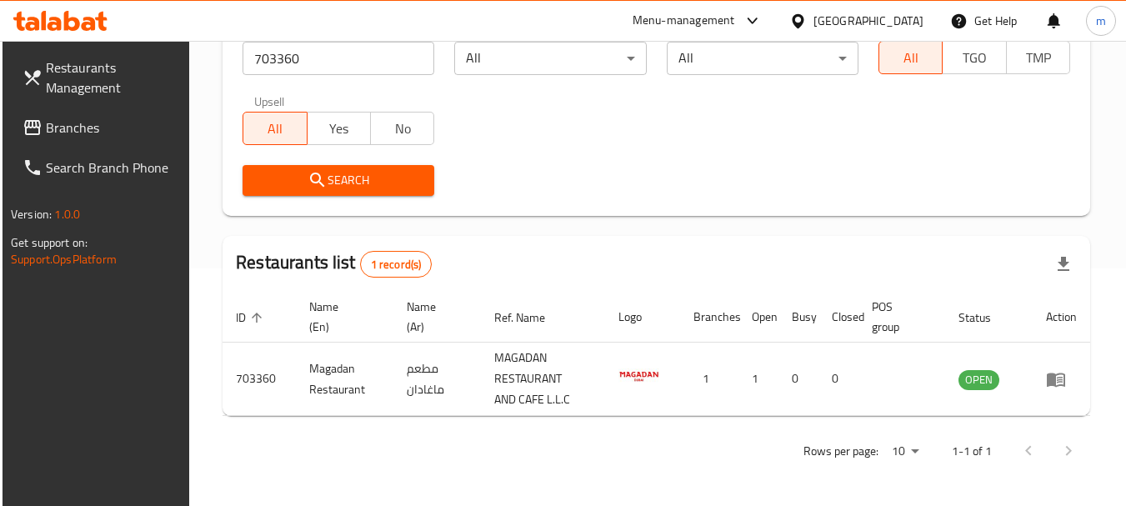
click at [814, 21] on div at bounding box center [801, 21] width 24 height 18
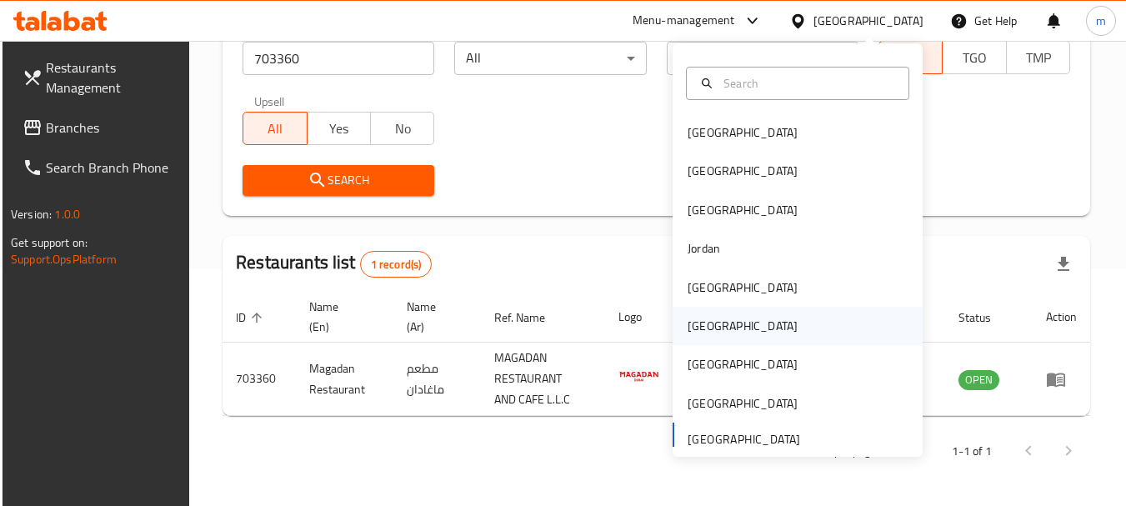
click at [689, 328] on div "[GEOGRAPHIC_DATA]" at bounding box center [743, 326] width 110 height 18
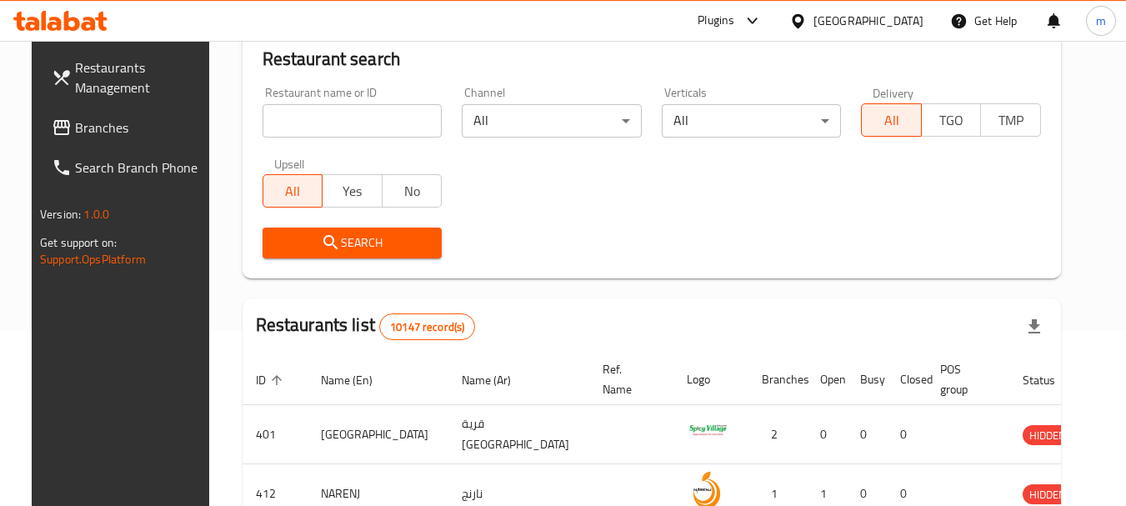
scroll to position [238, 0]
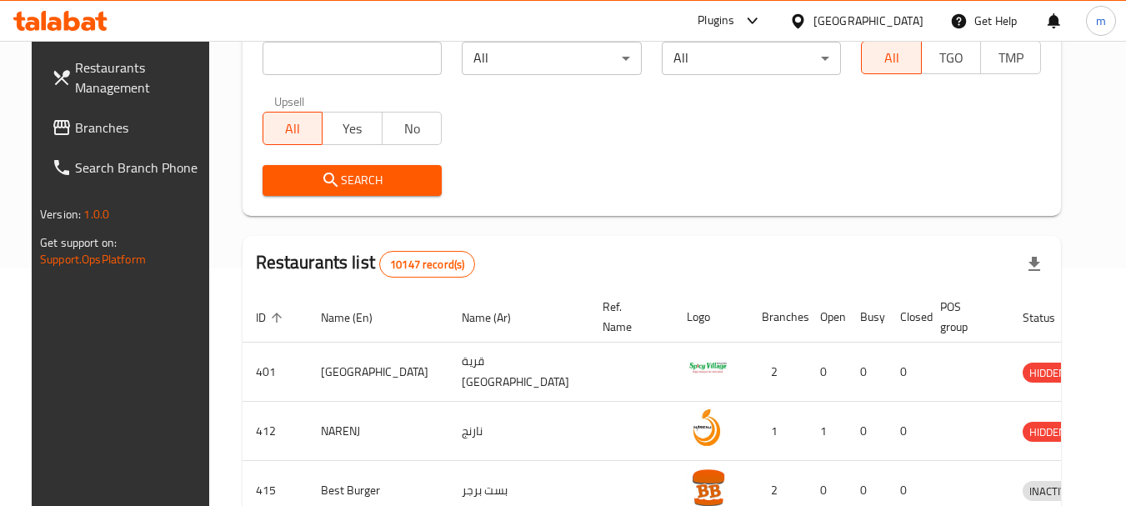
click at [38, 133] on link "Branches" at bounding box center [129, 128] width 182 height 40
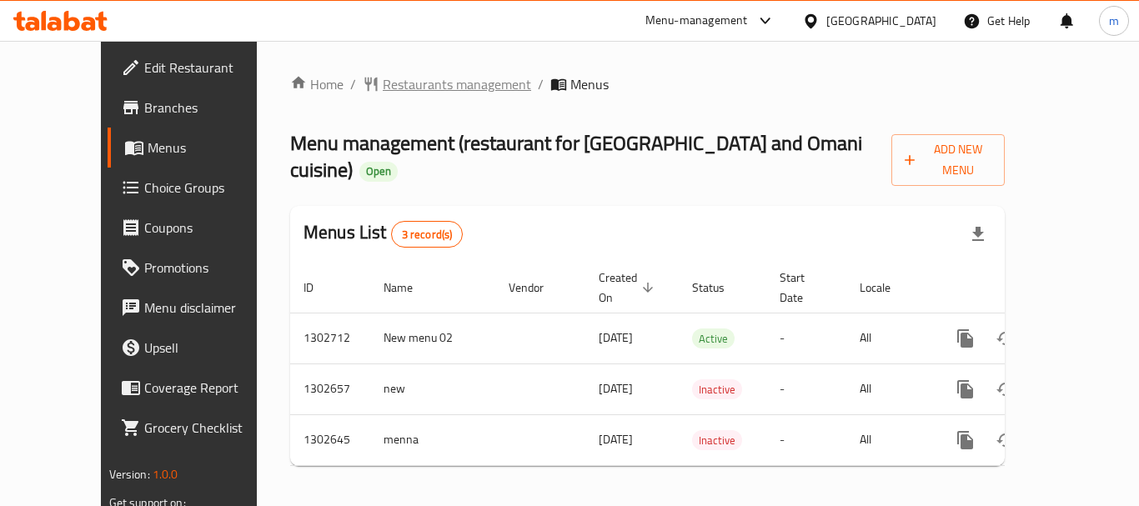
click at [383, 88] on span "Restaurants management" at bounding box center [457, 84] width 148 height 20
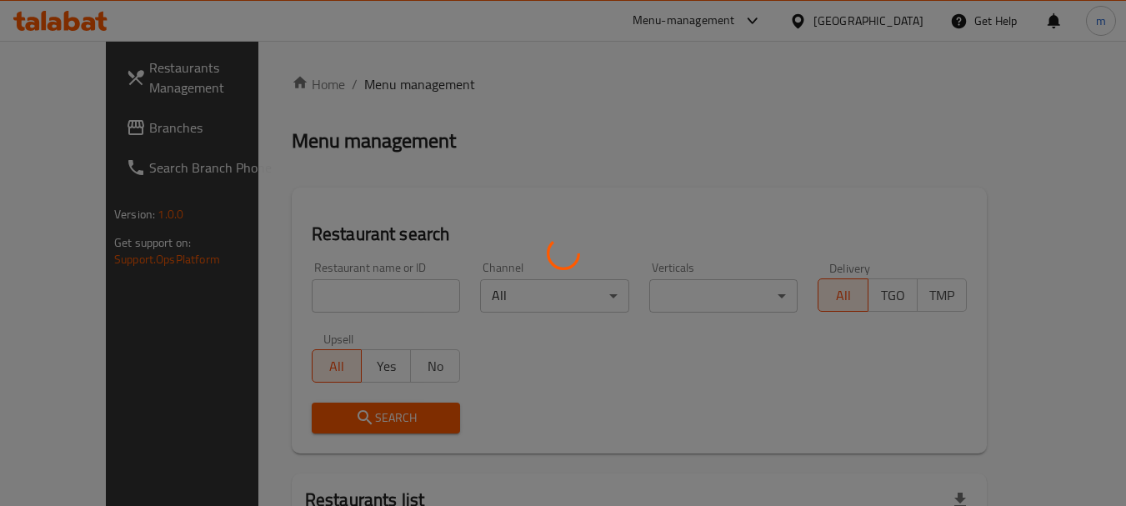
click at [289, 302] on div at bounding box center [563, 253] width 1126 height 506
click at [289, 301] on div at bounding box center [563, 253] width 1126 height 506
click at [289, 299] on div at bounding box center [563, 253] width 1126 height 506
click at [292, 292] on div at bounding box center [563, 253] width 1126 height 506
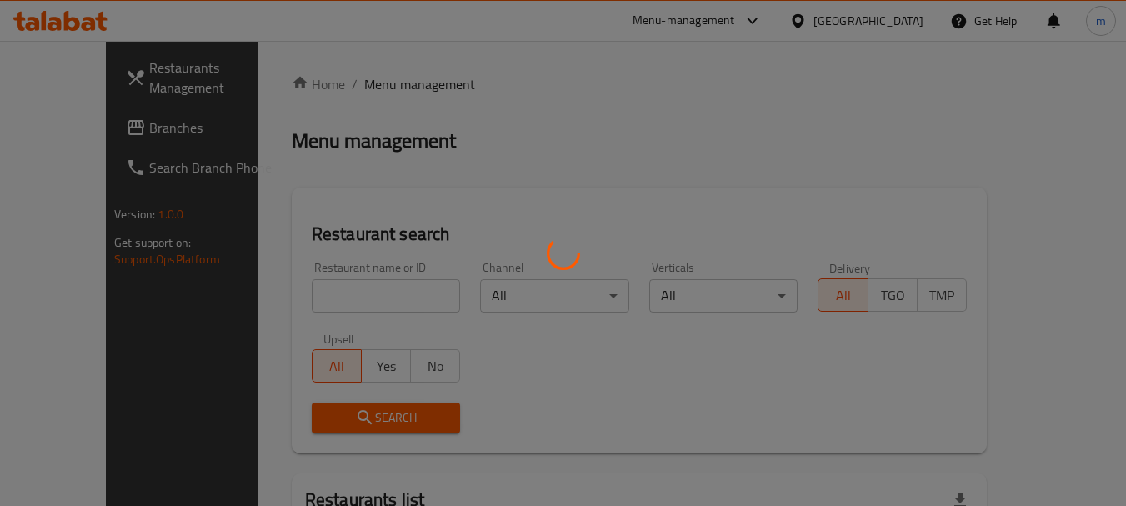
click at [292, 293] on div at bounding box center [563, 253] width 1126 height 506
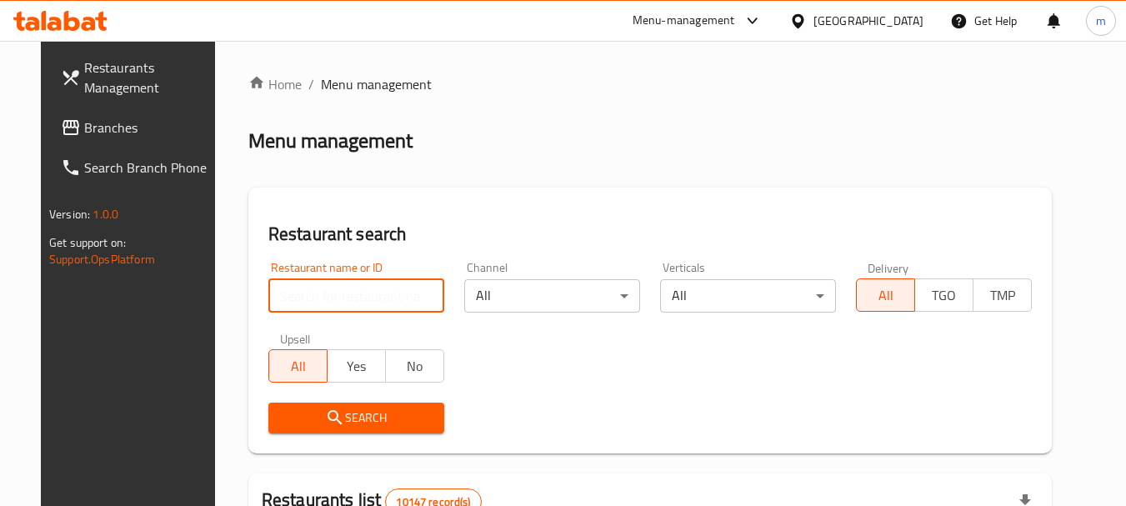
drag, startPoint x: 314, startPoint y: 296, endPoint x: 323, endPoint y: 288, distance: 11.2
click at [314, 296] on input "search" at bounding box center [356, 295] width 176 height 33
paste input "702502"
type input "702502"
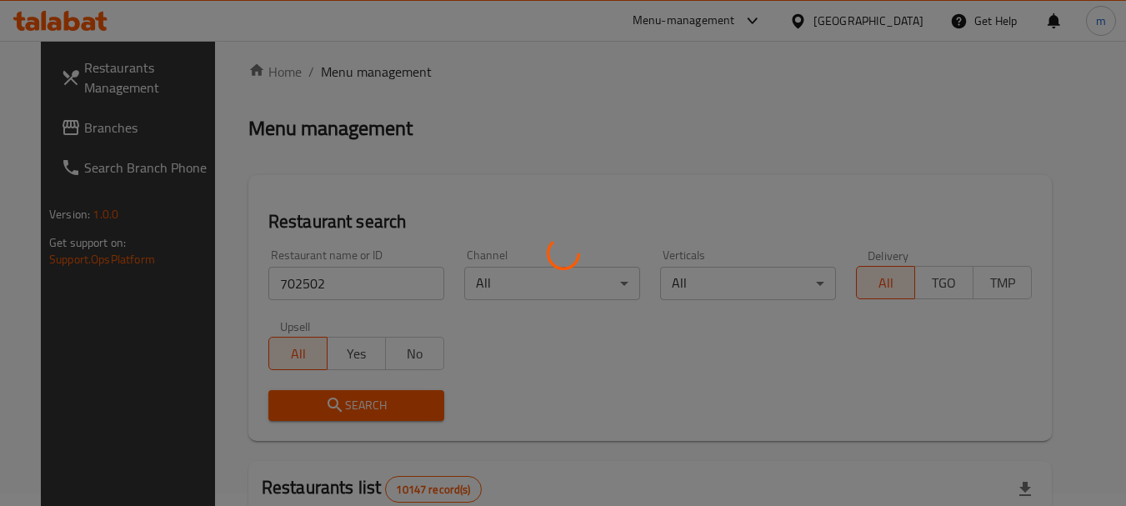
scroll to position [258, 0]
